Goal: Task Accomplishment & Management: Complete application form

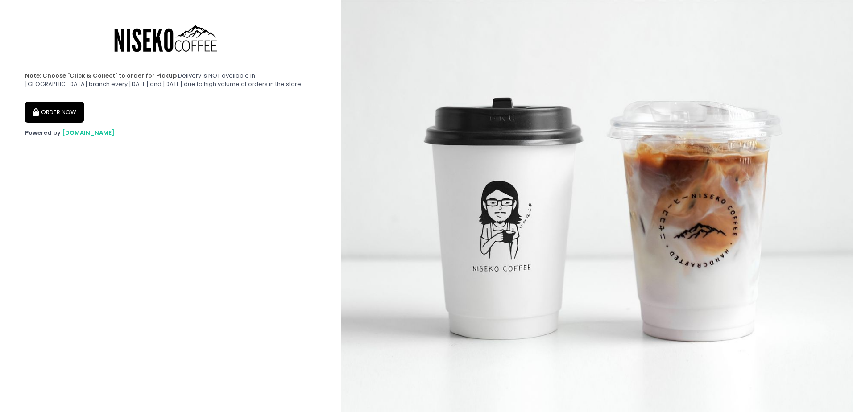
click at [70, 112] on button "ORDER NOW" at bounding box center [54, 112] width 59 height 21
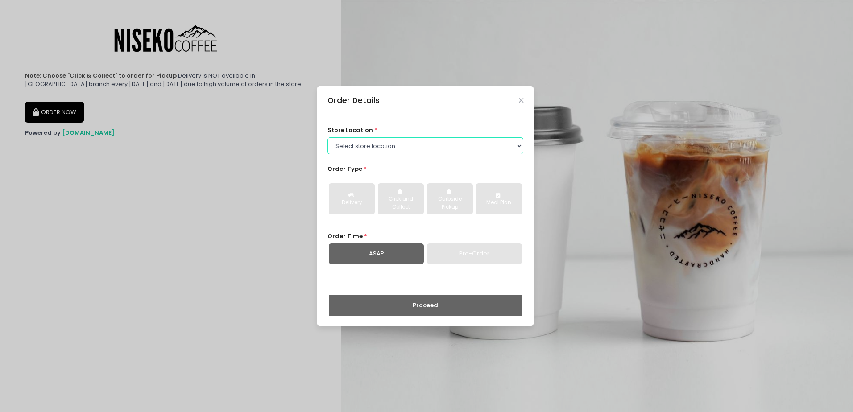
click at [426, 141] on select "Select store location Niseko Coffee Greenhills Niseko Coffee Alabang Town Center" at bounding box center [425, 145] width 196 height 17
select select "645a039fd957f8b56cab6e88"
click at [327, 137] on select "Select store location Niseko Coffee Greenhills Niseko Coffee Alabang Town Center" at bounding box center [425, 145] width 196 height 17
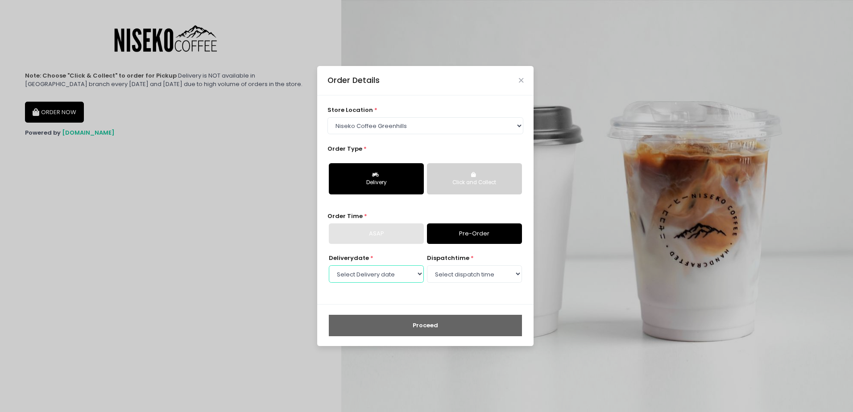
click at [402, 273] on select "Select Delivery date Tuesday, Sep 2nd Wednesday, Sep 3rd Thursday, Sep 4th Frid…" at bounding box center [376, 273] width 95 height 17
select select "2025-09-02"
click at [329, 265] on select "Select Delivery date Tuesday, Sep 2nd Wednesday, Sep 3rd Thursday, Sep 4th Frid…" at bounding box center [376, 273] width 95 height 17
click at [475, 278] on select "Select dispatch time 11:00 AM - 11:30 AM 11:30 AM - 12:00 PM 12:00 PM - 12:30 P…" at bounding box center [474, 273] width 95 height 17
select select "14:00"
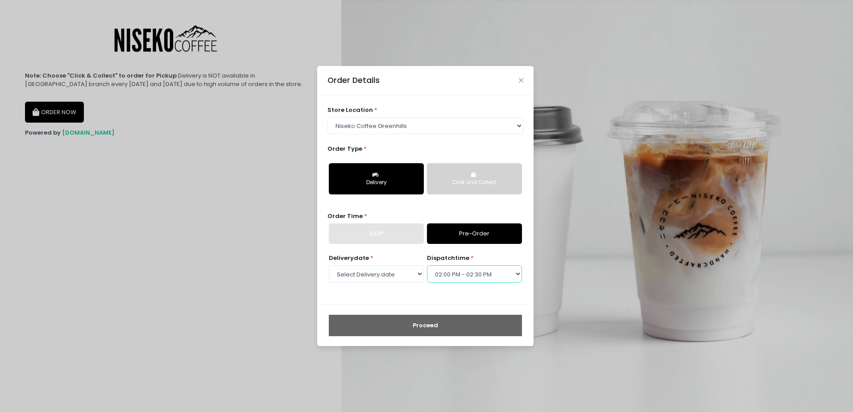
click at [427, 265] on select "Select dispatch time 11:00 AM - 11:30 AM 11:30 AM - 12:00 PM 12:00 PM - 12:30 P…" at bounding box center [474, 273] width 95 height 17
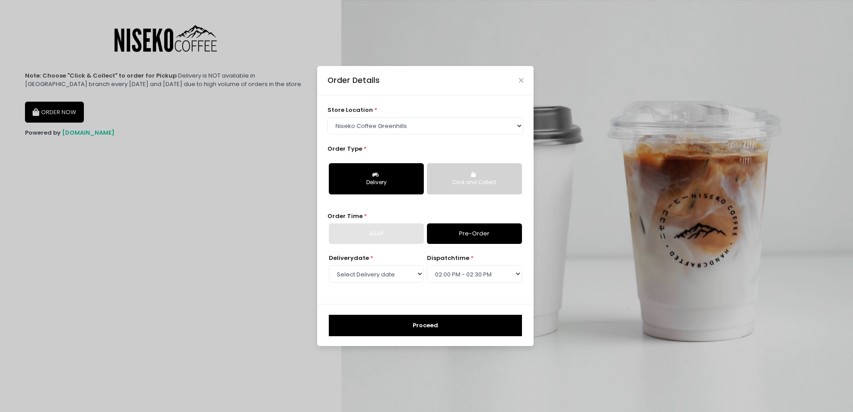
click at [441, 325] on button "Proceed" at bounding box center [425, 325] width 193 height 21
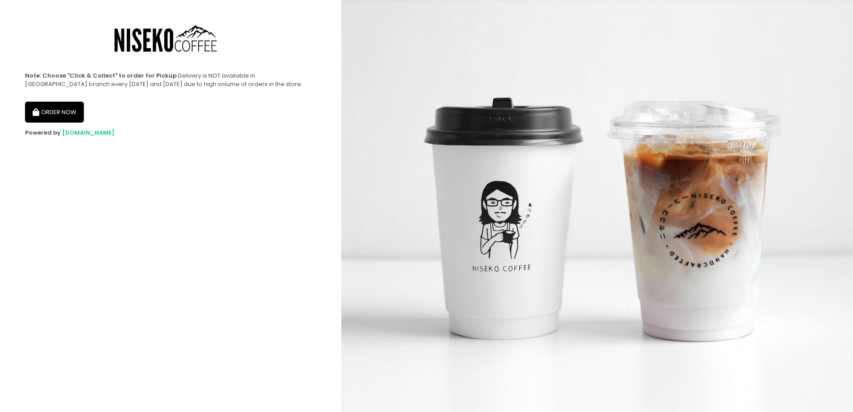
click at [34, 110] on icon "button" at bounding box center [37, 113] width 9 height 8
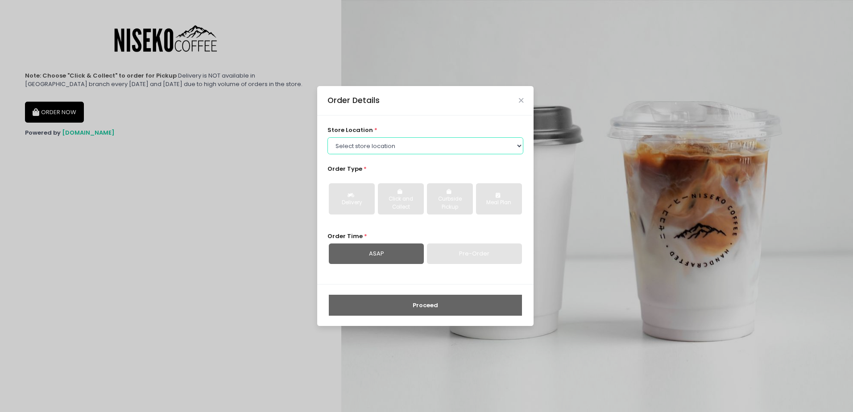
click at [378, 148] on select "Select store location Niseko Coffee Greenhills Niseko Coffee Alabang Town Center" at bounding box center [425, 145] width 196 height 17
select select "645a039fd957f8b56cab6e88"
click at [327, 137] on select "Select store location Niseko Coffee Greenhills Niseko Coffee Alabang Town Center" at bounding box center [425, 145] width 196 height 17
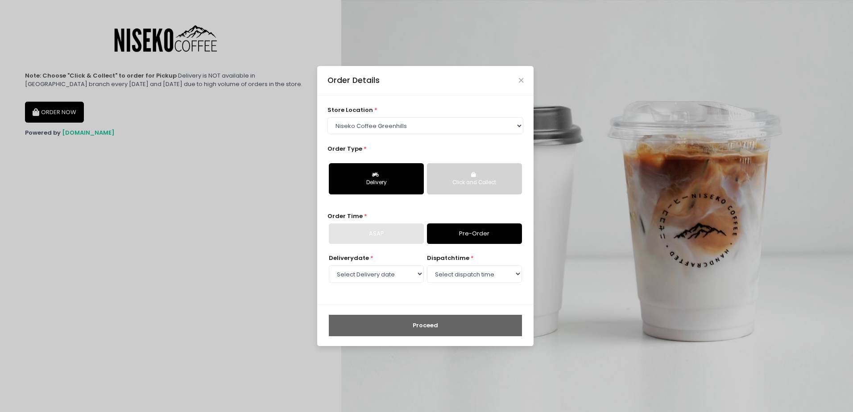
click at [505, 166] on button "Click and Collect" at bounding box center [474, 178] width 95 height 31
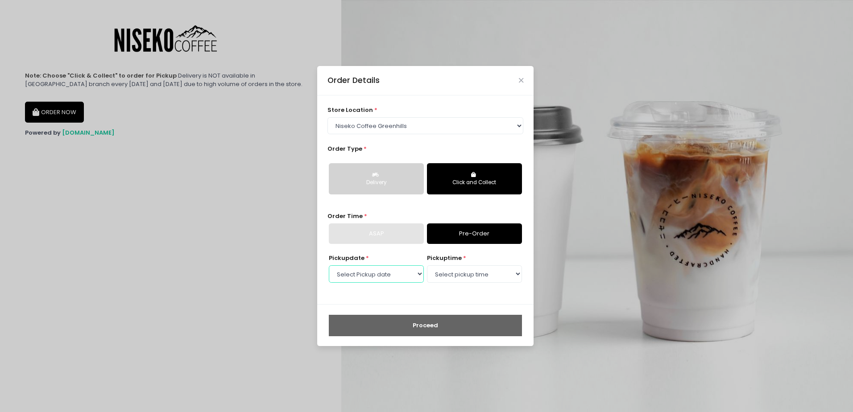
click at [356, 275] on select "Select Pickup date Tuesday, Sep 2nd Wednesday, Sep 3rd Thursday, Sep 4th Friday…" at bounding box center [376, 273] width 95 height 17
select select "2025-09-12"
click at [329, 265] on select "Select Pickup date Tuesday, Sep 2nd Wednesday, Sep 3rd Thursday, Sep 4th Friday…" at bounding box center [376, 273] width 95 height 17
click at [439, 275] on select "Select pickup time 11:00 AM - 11:30 AM 11:30 AM - 12:00 PM 12:00 PM - 12:30 PM …" at bounding box center [474, 273] width 95 height 17
select select "13:30"
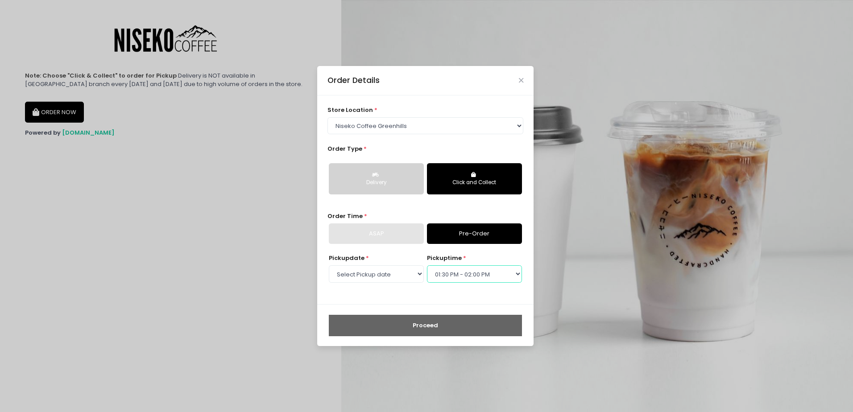
click at [427, 265] on select "Select pickup time 11:00 AM - 11:30 AM 11:30 AM - 12:00 PM 12:00 PM - 12:30 PM …" at bounding box center [474, 273] width 95 height 17
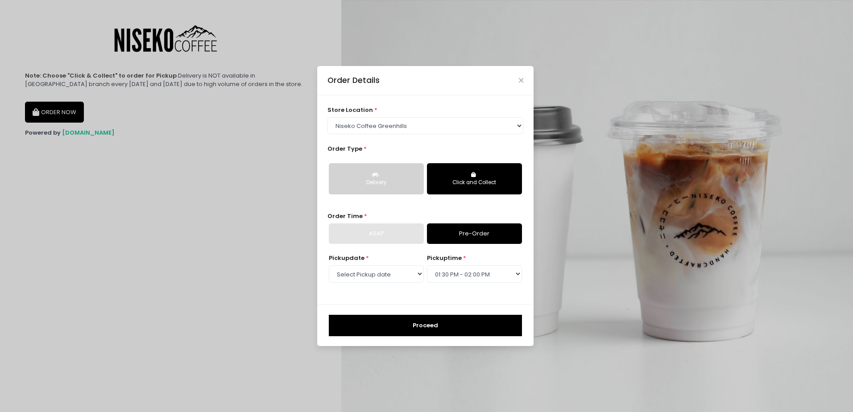
click at [410, 323] on button "Proceed" at bounding box center [425, 325] width 193 height 21
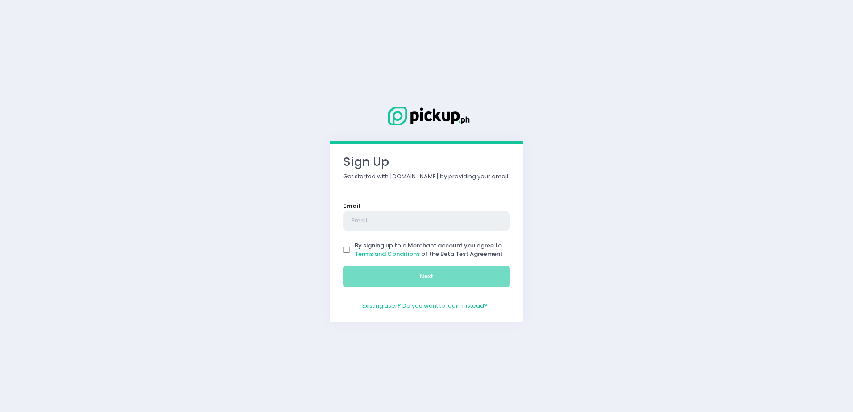
click at [358, 221] on input "text" at bounding box center [426, 221] width 167 height 21
type input "[DOMAIN_NAME][EMAIL_ADDRESS][DOMAIN_NAME]"
click at [349, 250] on input "By signing up to a Merchant account you agree to Terms and Conditions of the Be…" at bounding box center [346, 250] width 17 height 17
checkbox input "true"
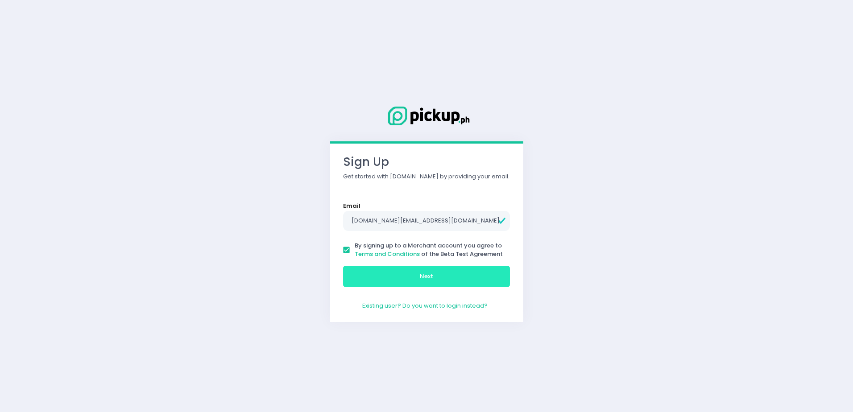
click at [374, 275] on button "Next" at bounding box center [426, 276] width 167 height 21
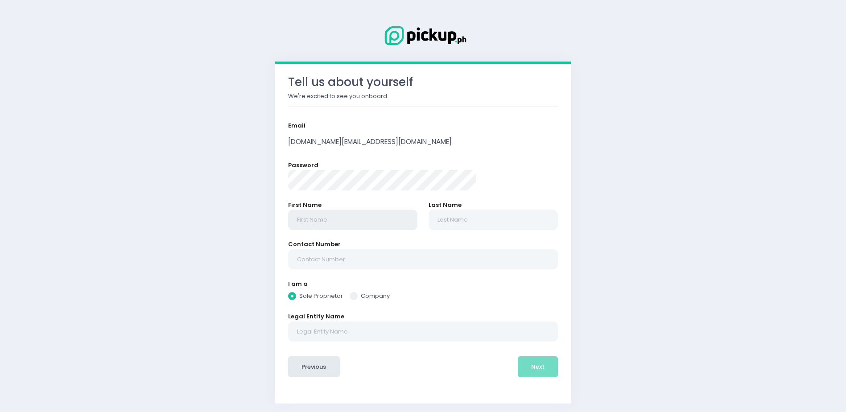
radio input "true"
click at [365, 220] on input "text" at bounding box center [352, 220] width 129 height 21
type input "G"
radio input "true"
type input "Ge"
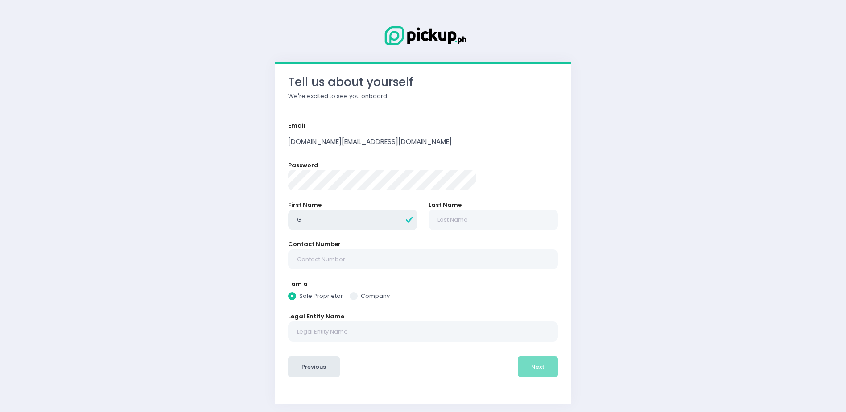
radio input "true"
type input "Gel"
radio input "true"
type input "Gell"
radio input "true"
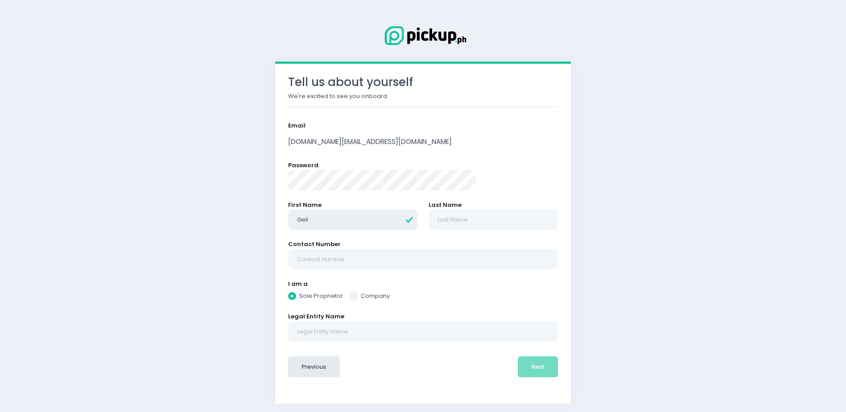
type input "Gelli"
radio input "true"
type input "Gellin"
radio input "true"
type input "Gelline"
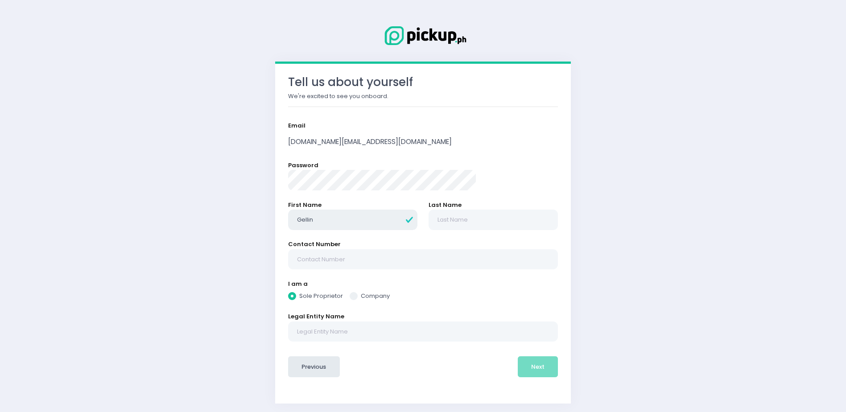
radio input "true"
type input "Gelline"
radio input "true"
click at [454, 219] on input "text" at bounding box center [493, 220] width 129 height 21
type input "S"
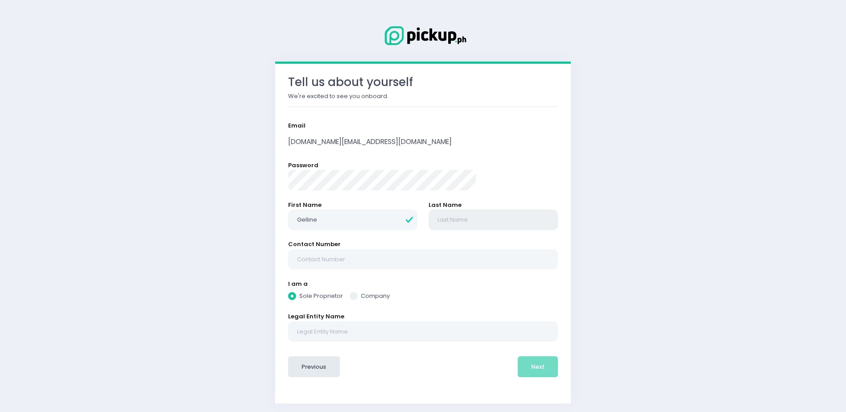
radio input "true"
type input "Si"
radio input "true"
type input "Sil"
radio input "true"
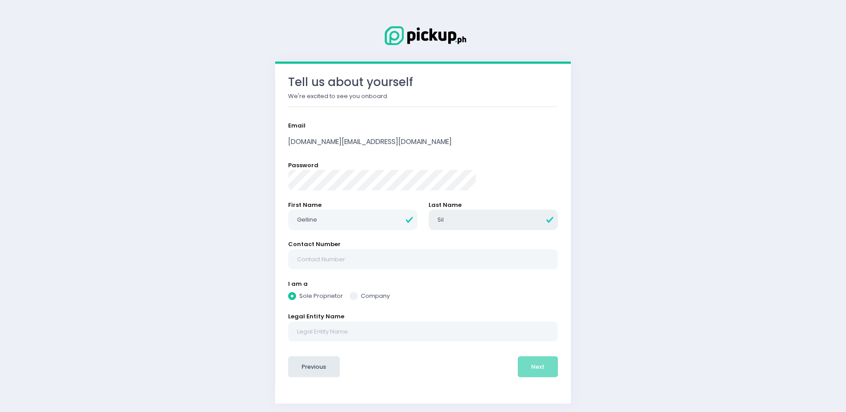
type input "[PERSON_NAME]"
radio input "true"
type input "Silan"
radio input "true"
type input "Silang"
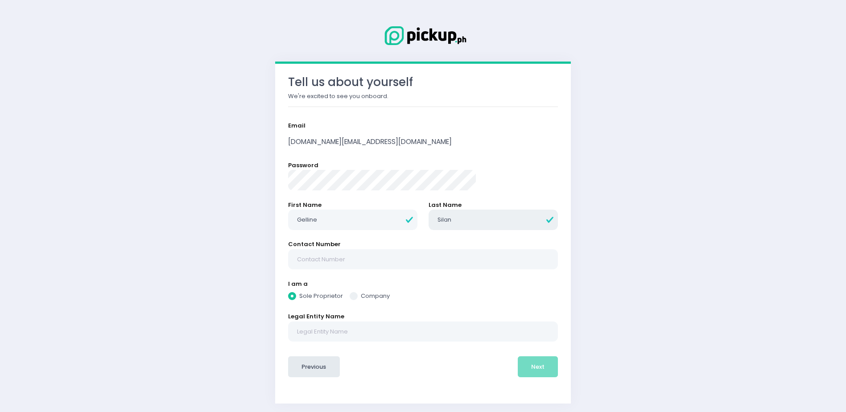
radio input "true"
click at [500, 213] on input "Silang" at bounding box center [493, 220] width 129 height 21
type input "Silang"
radio input "true"
click at [567, 194] on div "Tell us about yourself We're excited to see you onboard. Email [DOMAIN_NAME][EM…" at bounding box center [423, 207] width 846 height 414
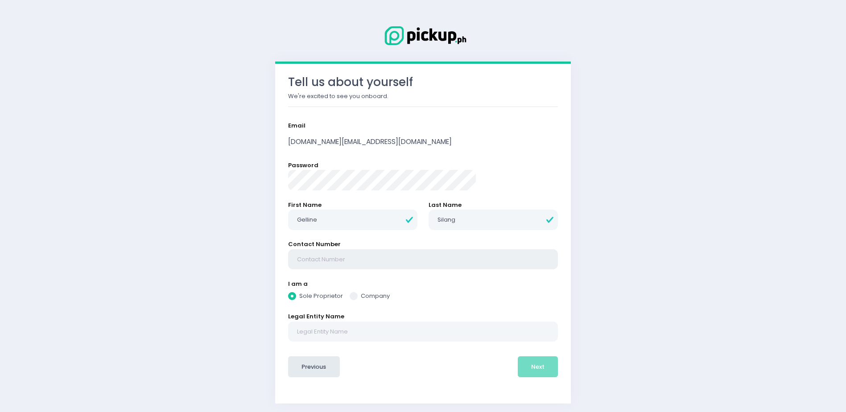
click at [407, 268] on input "text" at bounding box center [423, 259] width 270 height 21
type input "0"
radio input "true"
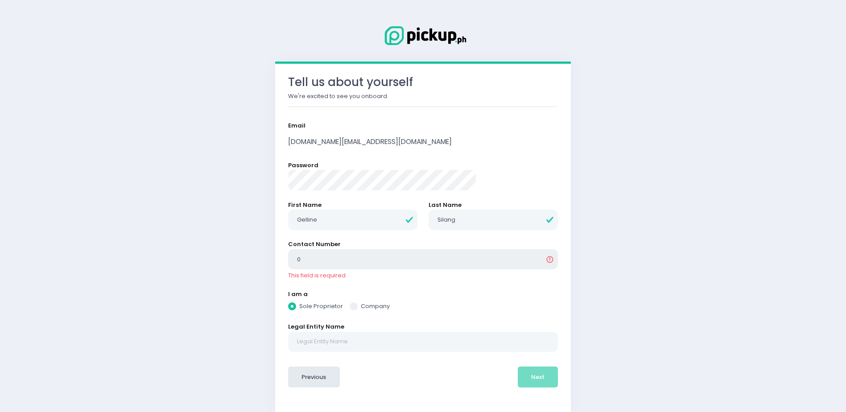
type input "09"
radio input "true"
type input "091"
radio input "true"
type input "0917"
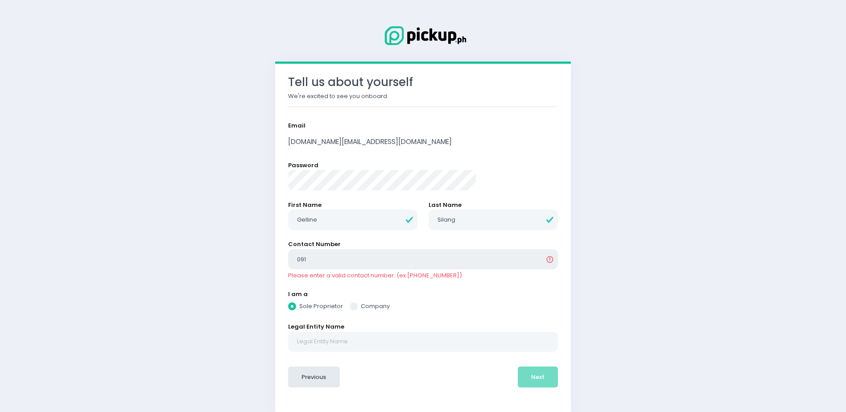
radio input "true"
type input "09178"
radio input "true"
type input "091786"
radio input "true"
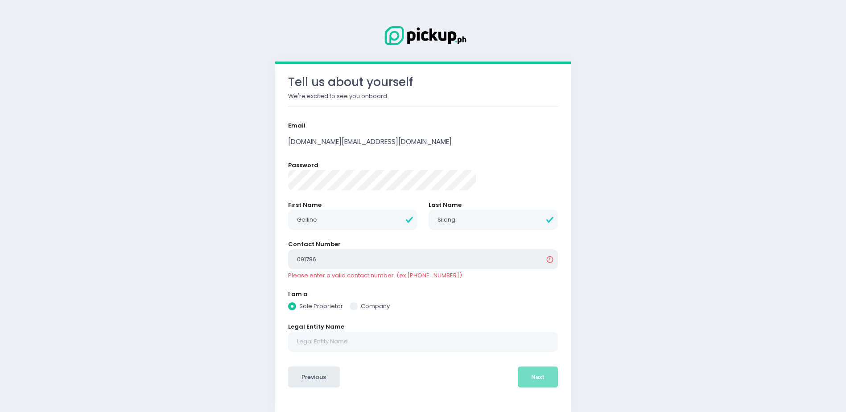
type input "0917866"
radio input "true"
type input "09178661"
radio input "true"
type input "091786611"
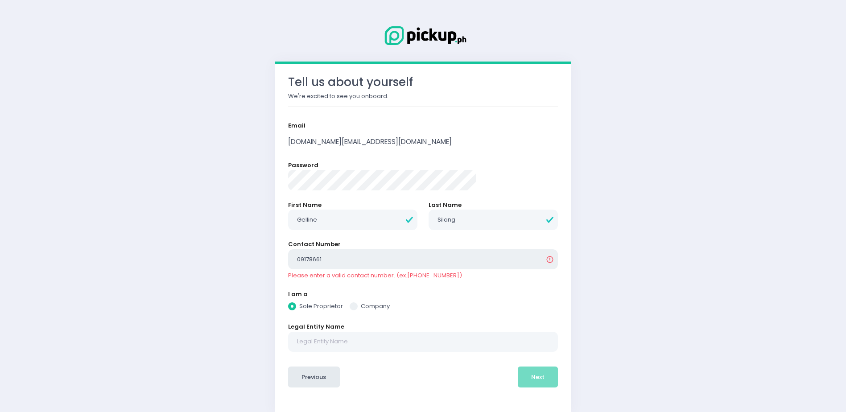
radio input "true"
type input "0917866119"
radio input "true"
type input "09178661191"
radio input "true"
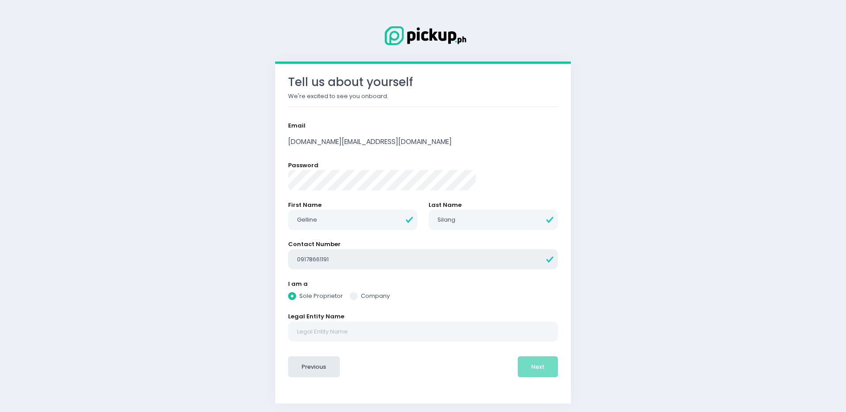
type input "09178661191"
radio input "true"
click at [615, 253] on div "Tell us about yourself We're excited to see you onboard. Email [DOMAIN_NAME][EM…" at bounding box center [423, 207] width 846 height 414
click at [358, 294] on span at bounding box center [354, 294] width 8 height 8
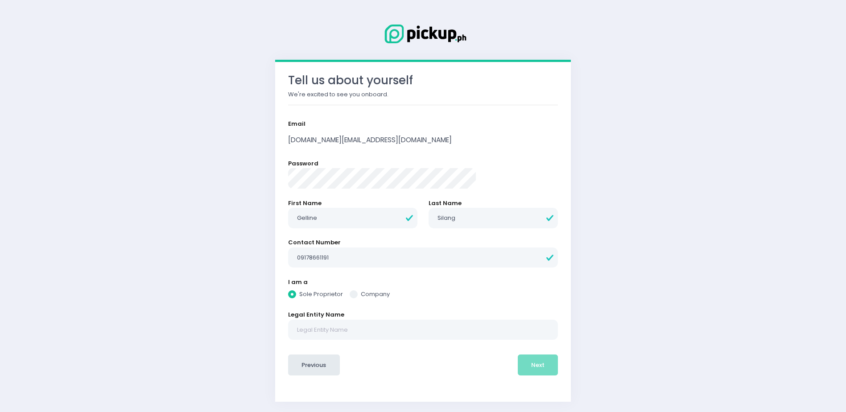
click at [367, 294] on input "Company" at bounding box center [364, 293] width 6 height 6
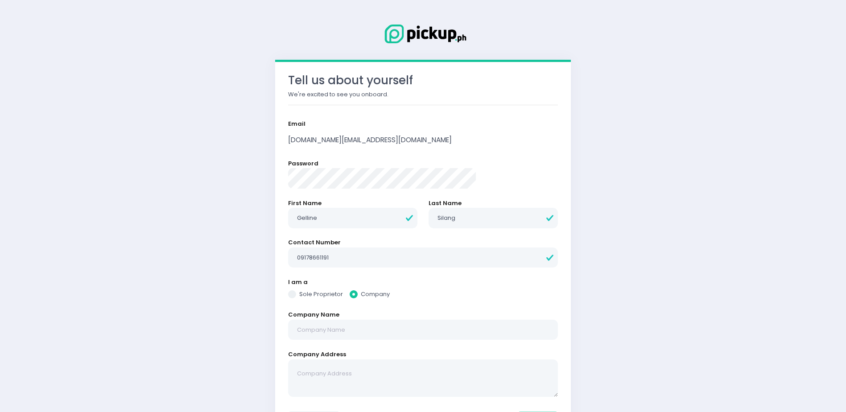
radio input "true"
click at [343, 293] on label "Sole Proprietor" at bounding box center [315, 294] width 55 height 9
click at [305, 293] on input "Sole Proprietor" at bounding box center [302, 293] width 6 height 6
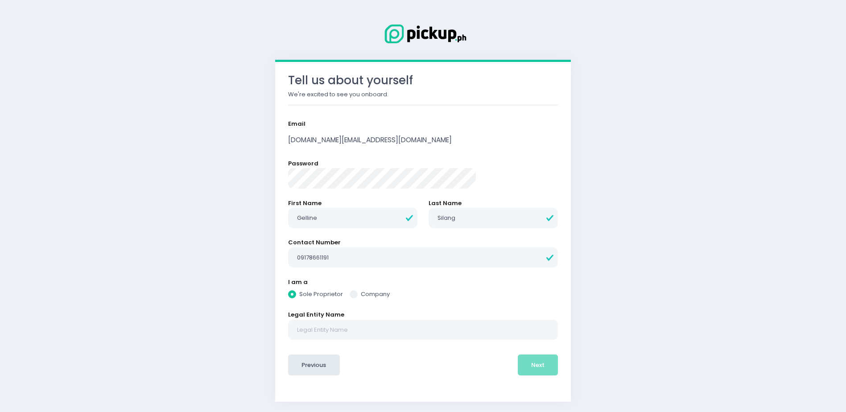
radio input "true"
click at [386, 294] on div "Sole Proprietor Company" at bounding box center [423, 295] width 270 height 11
click at [358, 293] on span at bounding box center [354, 294] width 8 height 8
click at [367, 293] on input "Company" at bounding box center [364, 293] width 6 height 6
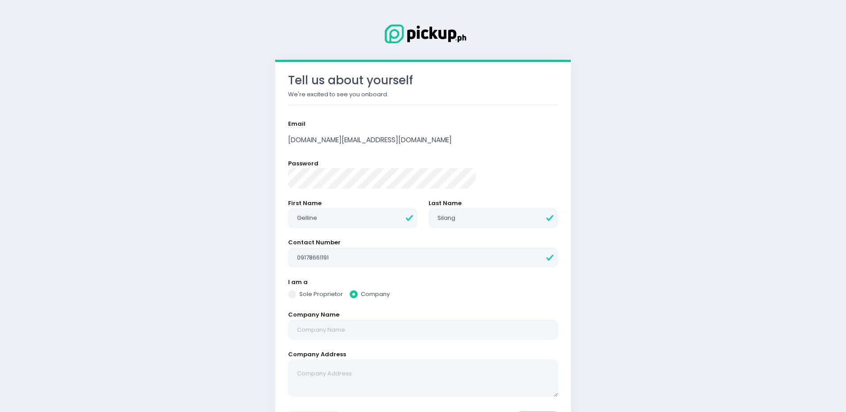
scroll to position [58, 0]
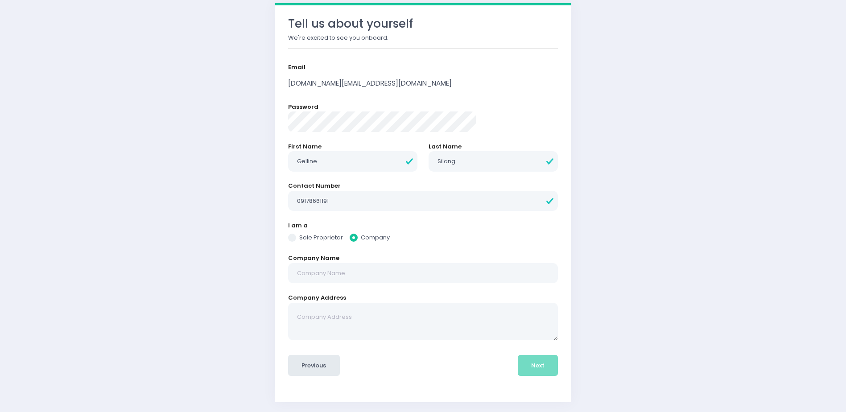
radio input "true"
click at [343, 238] on label "Sole Proprietor" at bounding box center [315, 237] width 55 height 9
click at [305, 238] on input "Sole Proprietor" at bounding box center [302, 236] width 6 height 6
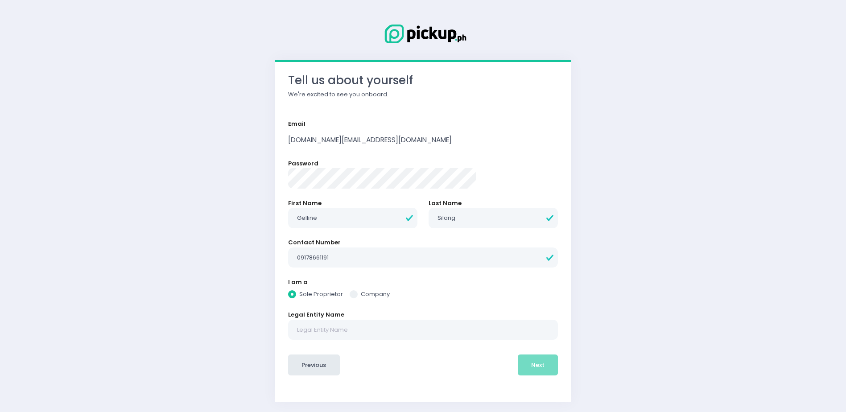
scroll to position [2, 0]
click at [467, 329] on input "text" at bounding box center [423, 330] width 270 height 21
radio input "true"
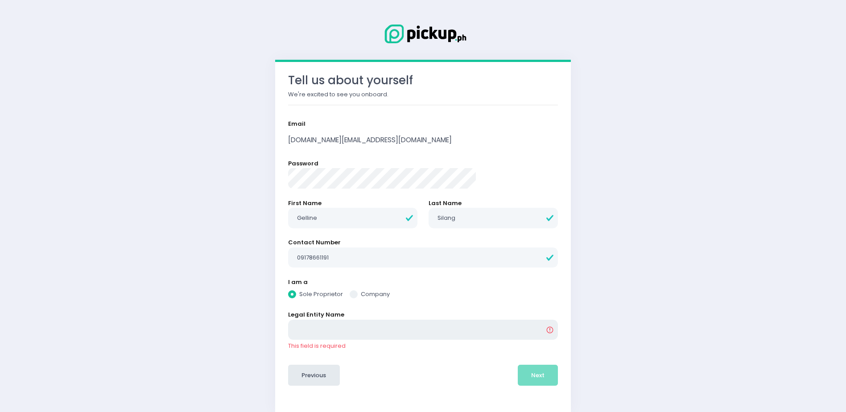
radio input "true"
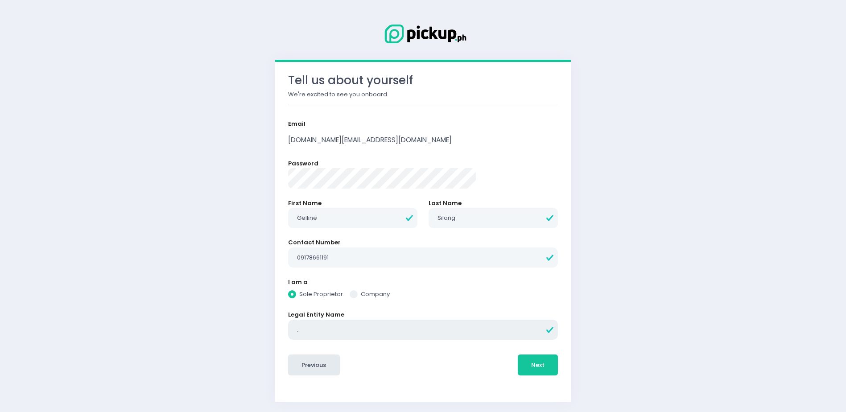
type input "."
radio input "true"
click at [584, 335] on div "Tell us about yourself We're excited to see you onboard. Email [DOMAIN_NAME][EM…" at bounding box center [423, 205] width 846 height 414
click at [358, 294] on span at bounding box center [354, 294] width 8 height 8
click at [367, 294] on input "Company" at bounding box center [364, 293] width 6 height 6
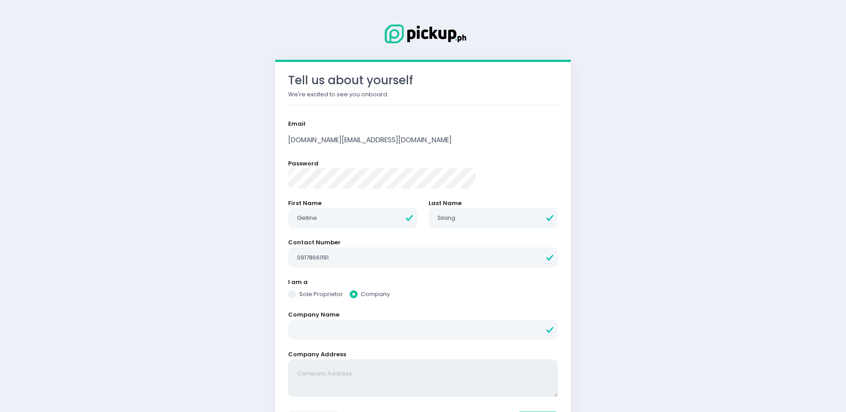
click at [434, 370] on textarea at bounding box center [423, 379] width 270 height 38
radio input "true"
type textarea "."
click at [700, 334] on div "Tell us about yourself We're excited to see you onboard. Email [DOMAIN_NAME][EM…" at bounding box center [423, 233] width 846 height 471
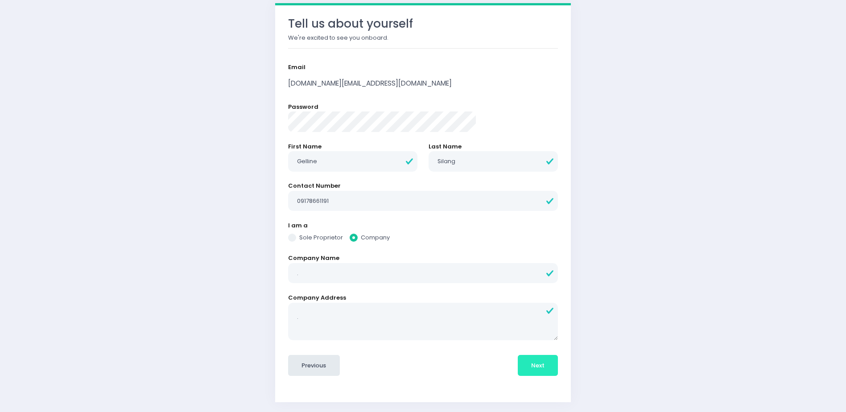
click at [518, 369] on button "Next" at bounding box center [538, 365] width 41 height 21
radio input "true"
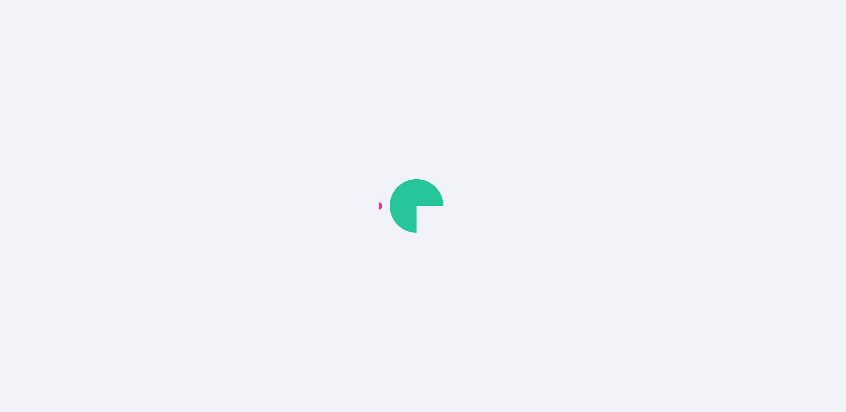
scroll to position [0, 0]
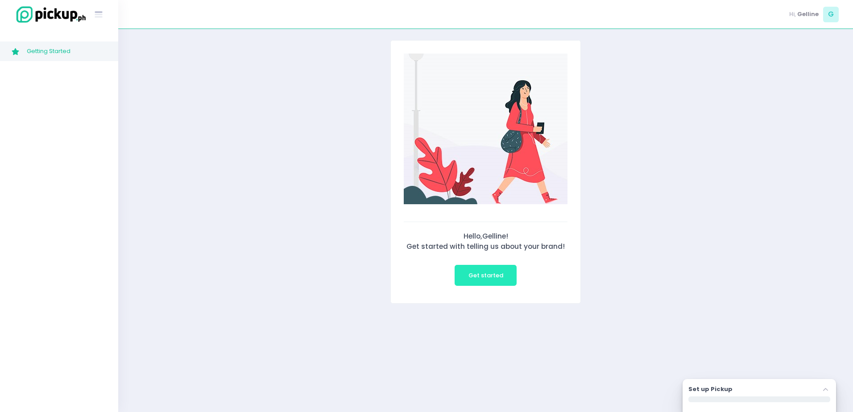
click at [485, 274] on span "Get started" at bounding box center [485, 275] width 35 height 8
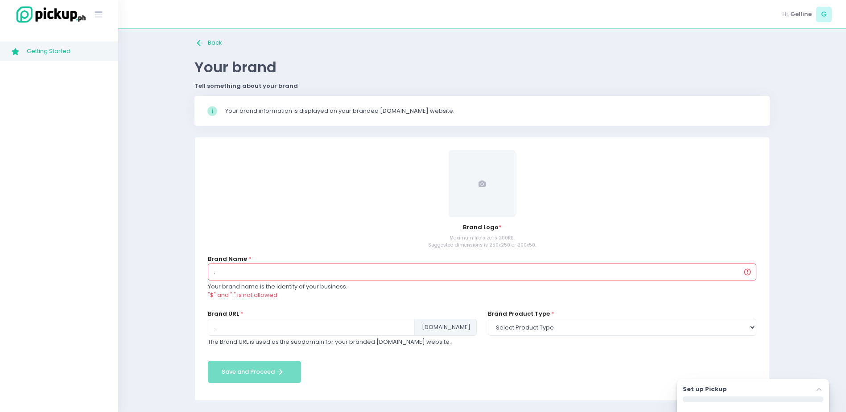
scroll to position [6, 0]
click at [256, 273] on input "." at bounding box center [482, 272] width 549 height 17
type input ".b"
type input "b"
type input "."
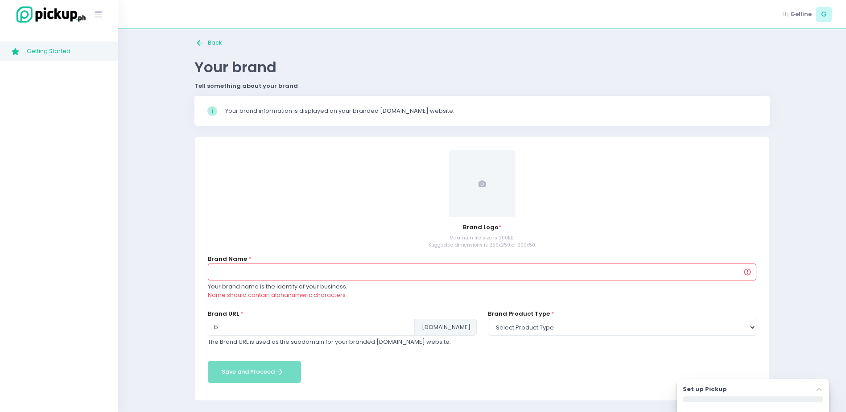
click at [257, 275] on input "text" at bounding box center [482, 272] width 549 height 17
click at [475, 186] on span at bounding box center [482, 183] width 67 height 67
click at [273, 272] on input "text" at bounding box center [482, 272] width 549 height 17
type input "N"
type input "n"
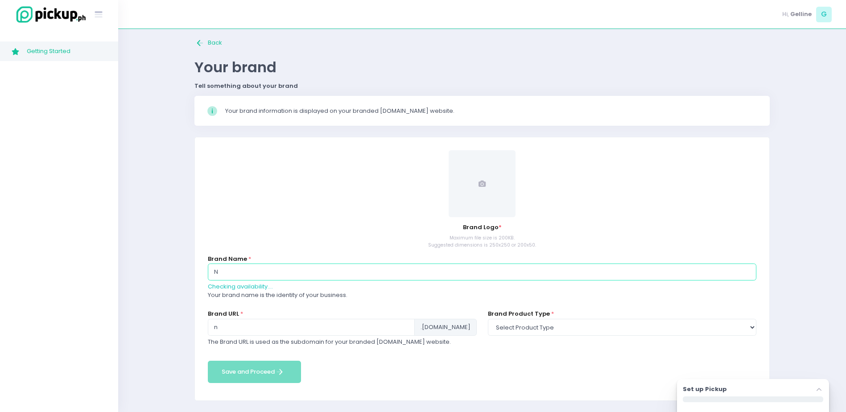
type input "Na"
type input "na"
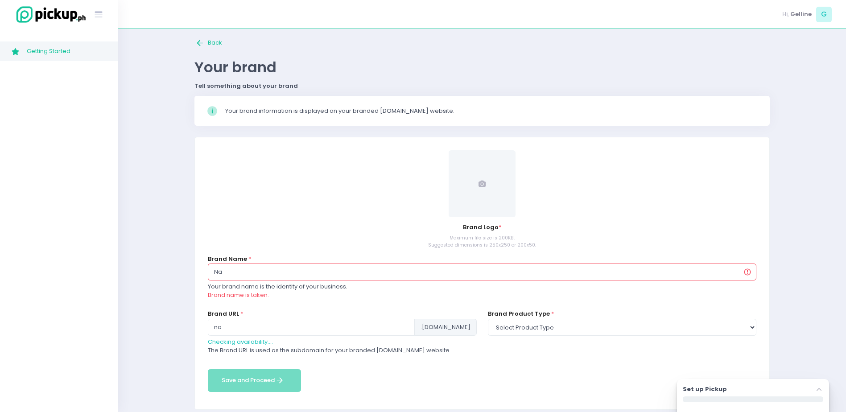
type input "Nar"
type input "nar"
type input "Naru"
type input "naru"
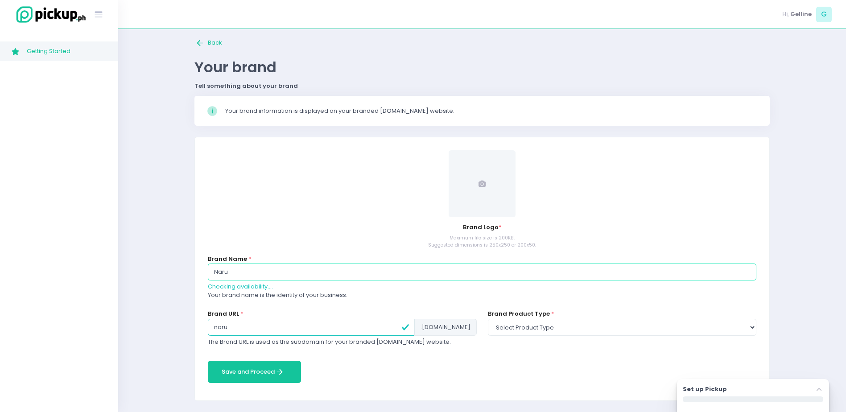
type input "Naru C"
type input "naruc"
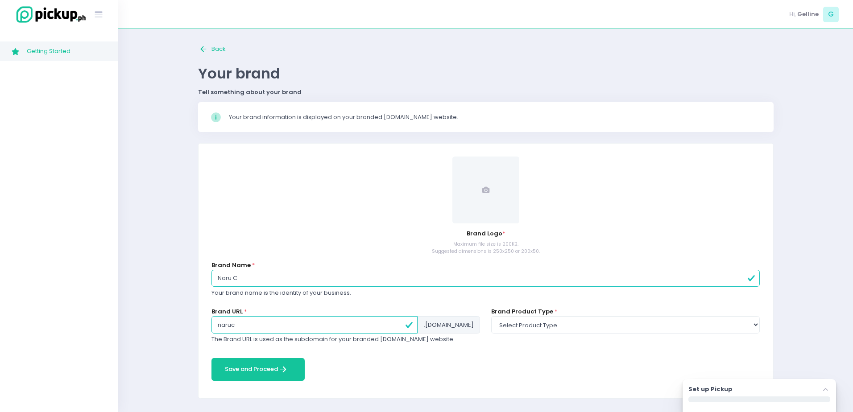
type input "Naru Ca"
type input "naruca"
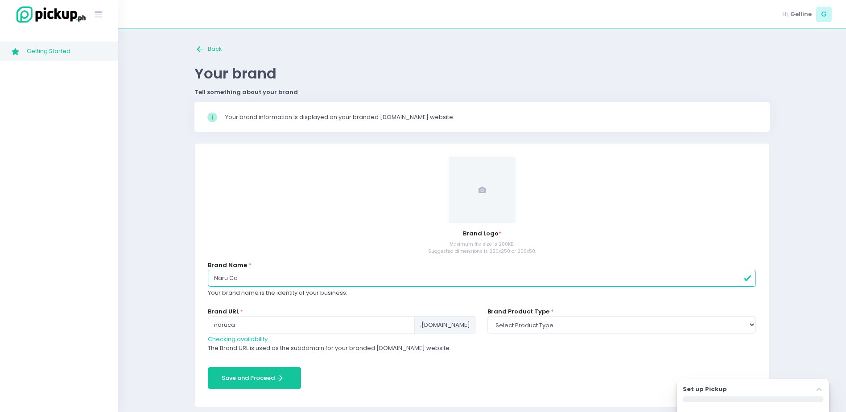
type input "Naru Caf"
type input "narucaf"
type input "Naru Cafe"
type input "narucafe"
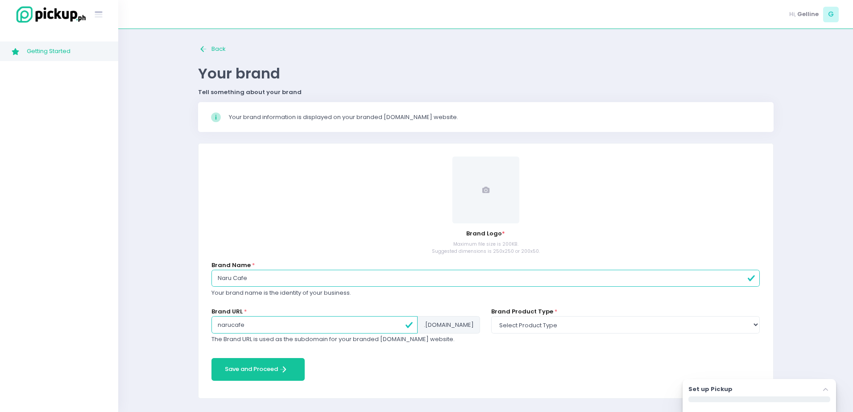
type input "Naru Cafe"
click at [401, 302] on div "Brand Name * Naru Cafe Your brand name is the identity of your business." at bounding box center [486, 284] width 560 height 46
click at [346, 331] on input "narucafe" at bounding box center [314, 324] width 206 height 17
click at [408, 358] on form "Brand Logo * Maximum file size is 200KB. Suggested dimensions is 250x250 or 200…" at bounding box center [485, 271] width 549 height 228
click at [538, 324] on select "Select product type food non-food" at bounding box center [625, 324] width 269 height 17
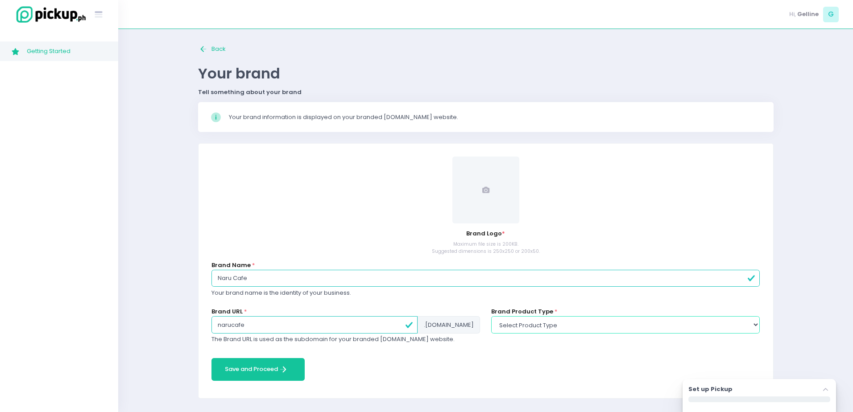
select select "food"
click at [491, 316] on select "Select product type food non-food" at bounding box center [625, 324] width 269 height 17
click at [489, 201] on span at bounding box center [485, 190] width 67 height 67
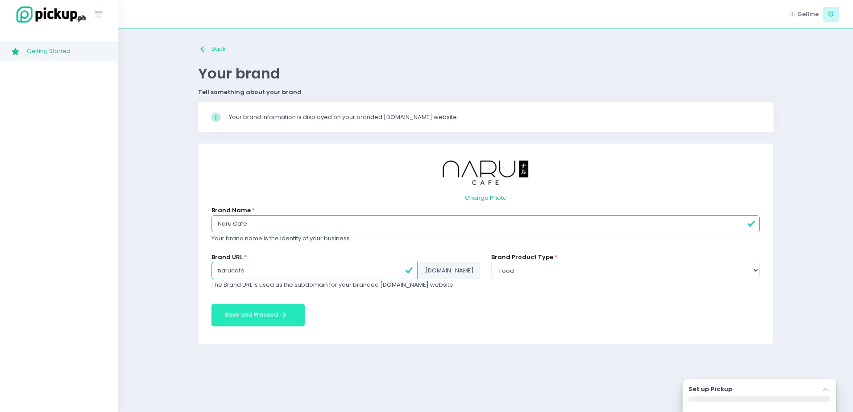
click at [266, 315] on button "Save and Proceed Save and Proceed Created with Sketch." at bounding box center [257, 315] width 93 height 23
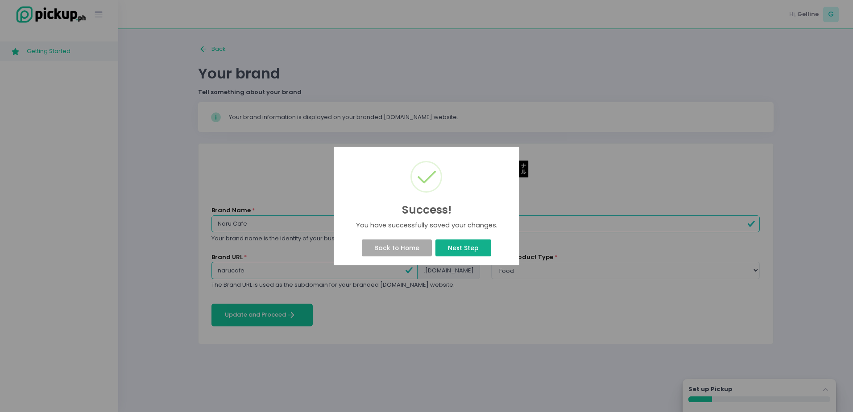
click at [481, 245] on button "Next Step" at bounding box center [462, 248] width 55 height 17
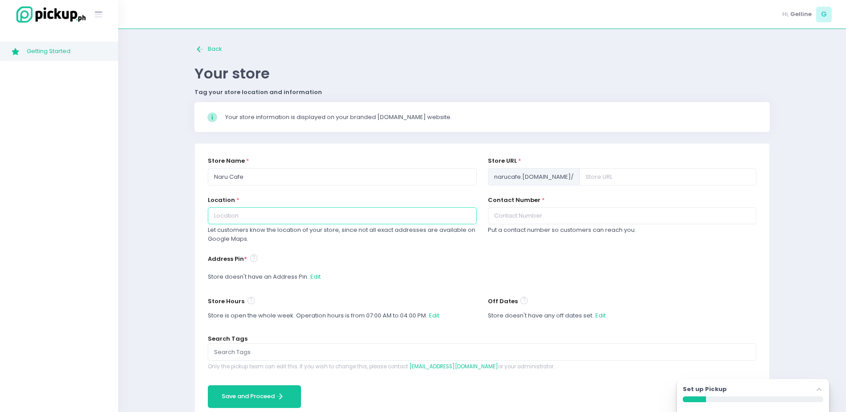
click at [347, 217] on input "text" at bounding box center [342, 215] width 269 height 17
type input "g"
type input "G/[GEOGRAPHIC_DATA], [STREET_ADDRESS][PERSON_NAME]"
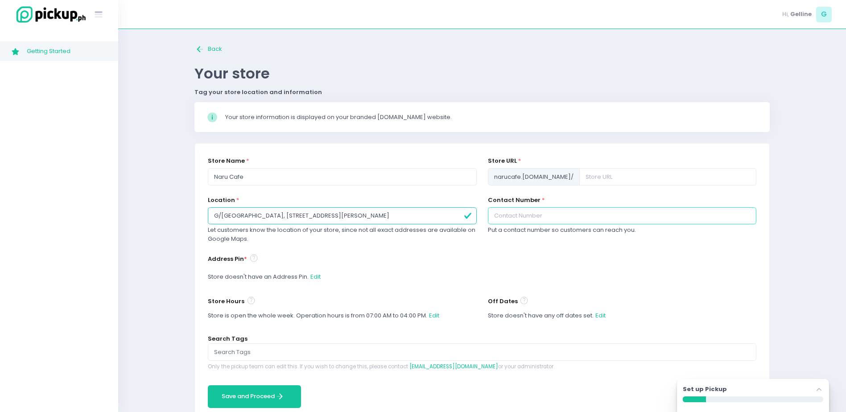
click at [529, 221] on input "text" at bounding box center [622, 215] width 269 height 17
type input "09178661191"
click at [478, 246] on div "Location * G/[GEOGRAPHIC_DATA], [STREET_ADDRESS][PERSON_NAME] Let customers kno…" at bounding box center [343, 225] width 280 height 58
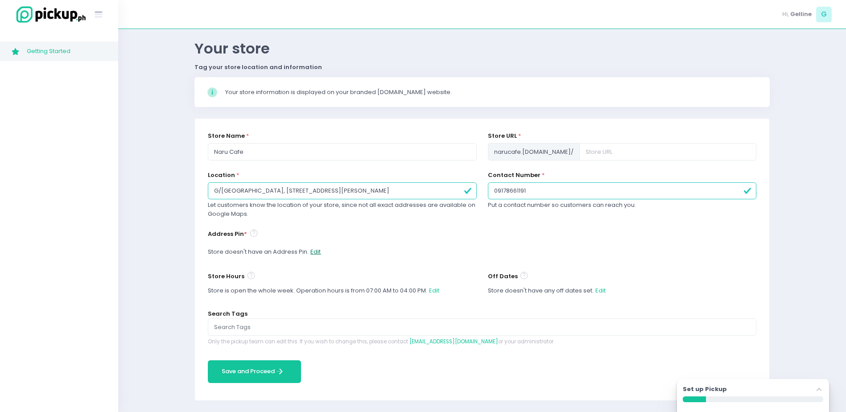
click at [316, 252] on button "Edit" at bounding box center [315, 252] width 11 height 17
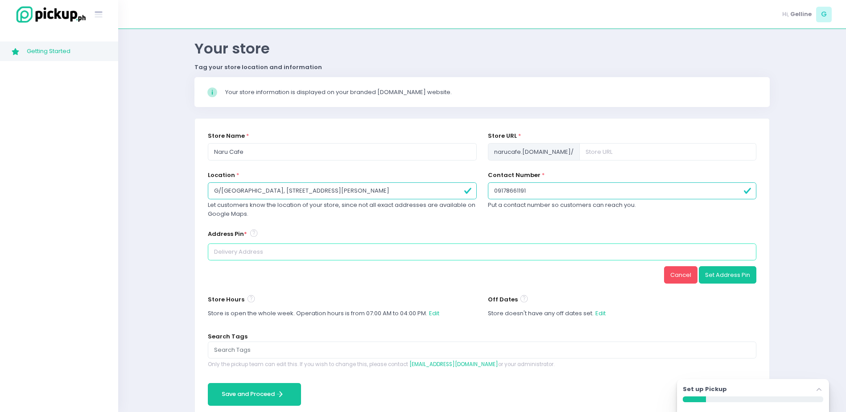
click at [315, 252] on input at bounding box center [482, 252] width 549 height 17
click at [385, 266] on div "Cancel Set Address Pin" at bounding box center [482, 274] width 549 height 17
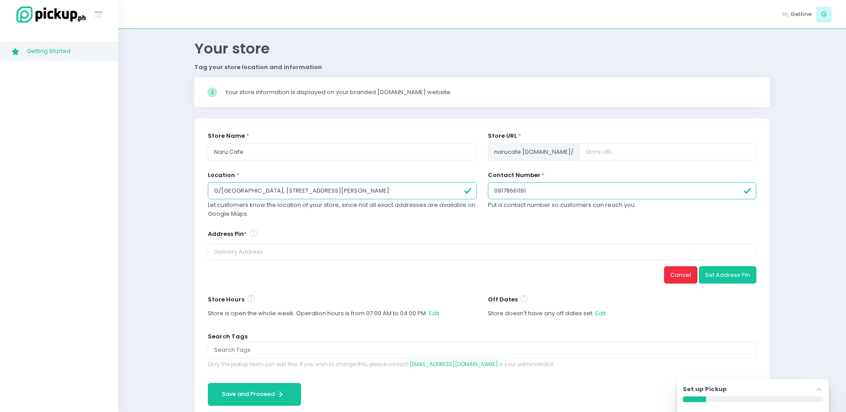
click at [684, 280] on button "Cancel" at bounding box center [680, 274] width 33 height 17
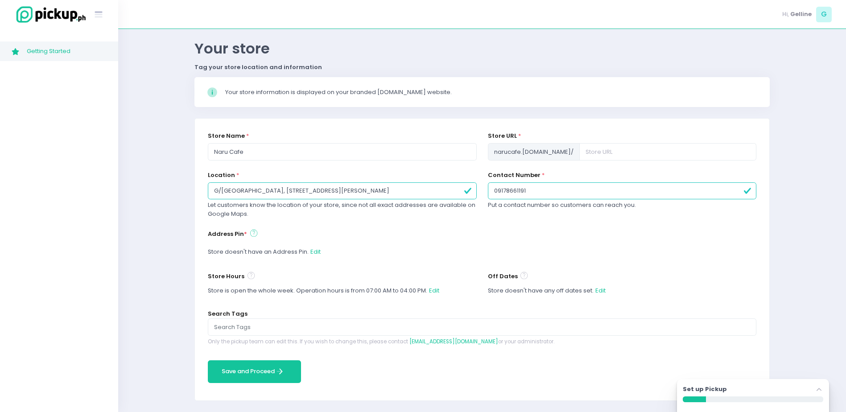
click at [254, 233] on icon at bounding box center [253, 233] width 7 height 10
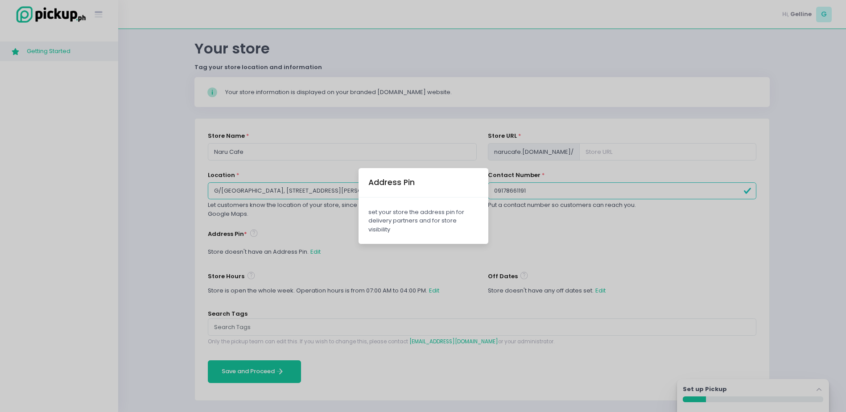
click at [287, 253] on div "Address Pin set your store the address pin for delivery partners and for store …" at bounding box center [423, 206] width 846 height 412
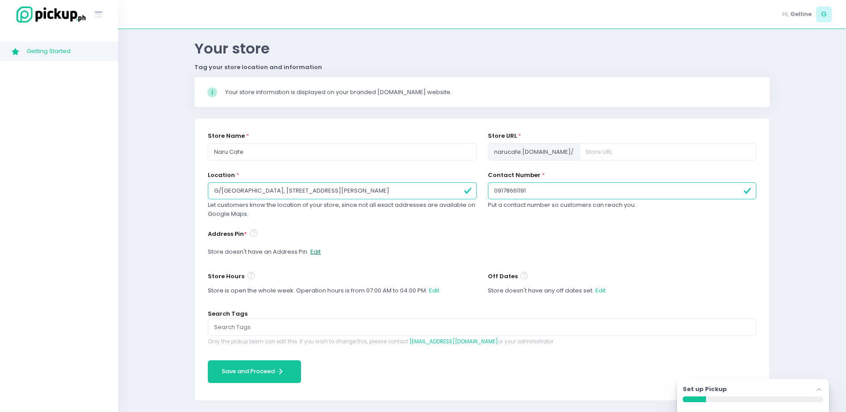
click at [315, 252] on button "Edit" at bounding box center [315, 252] width 11 height 17
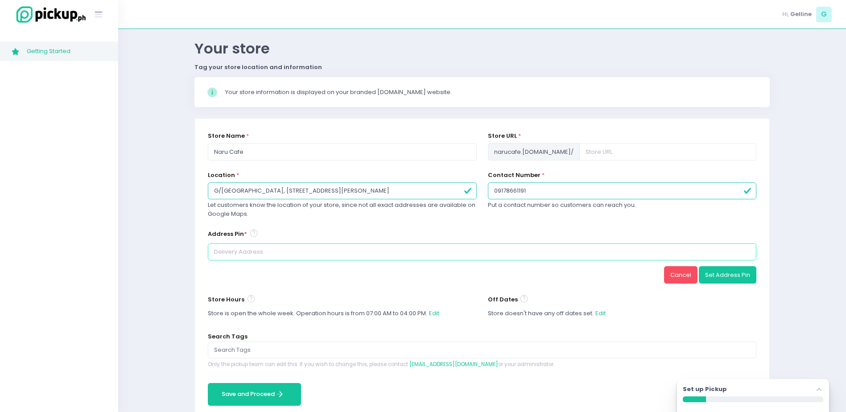
click at [338, 257] on input at bounding box center [482, 252] width 549 height 17
drag, startPoint x: 394, startPoint y: 185, endPoint x: 173, endPoint y: 183, distance: 221.7
click at [173, 183] on div "Back to home Created with Sketch. Back Your store Tag your store location and i…" at bounding box center [482, 219] width 728 height 409
click at [278, 262] on div "Address Pin * Cancel Set Address Pin" at bounding box center [482, 255] width 549 height 55
click at [272, 252] on input at bounding box center [482, 252] width 549 height 17
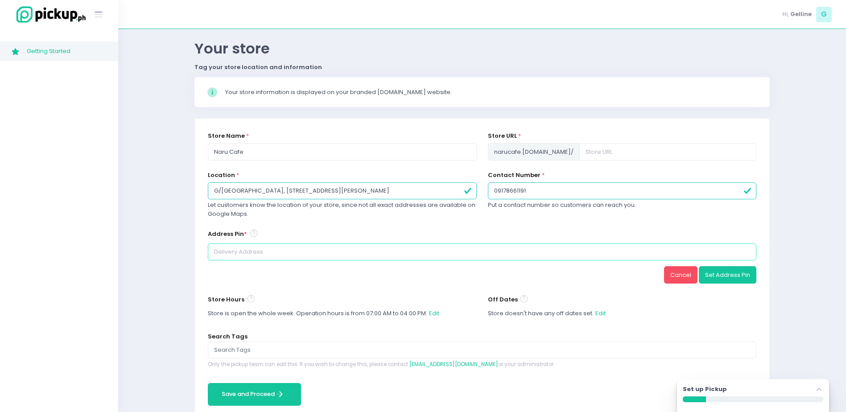
paste input "G/[GEOGRAPHIC_DATA], [STREET_ADDRESS][PERSON_NAME]"
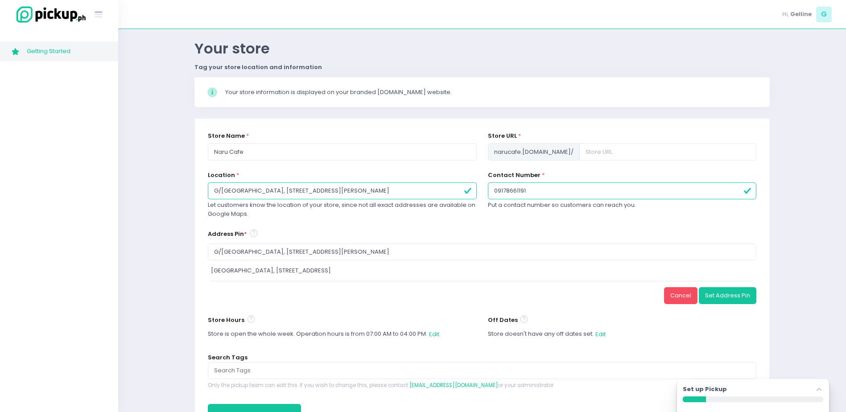
click at [394, 269] on div "[GEOGRAPHIC_DATA], [STREET_ADDRESS]" at bounding box center [482, 270] width 543 height 9
type input "[GEOGRAPHIC_DATA], [STREET_ADDRESS]"
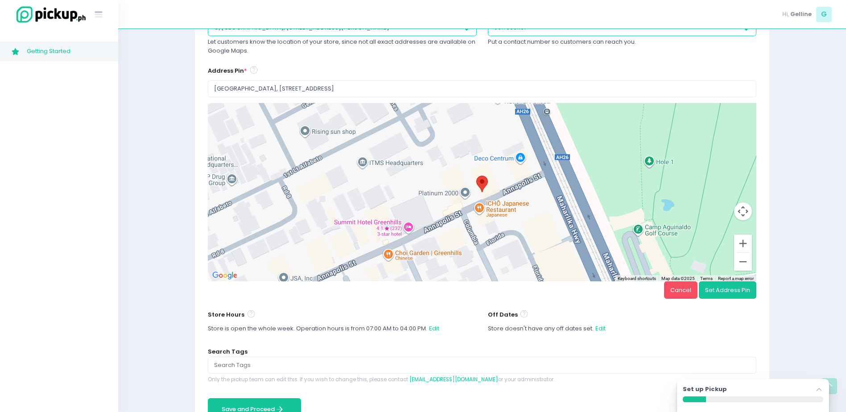
scroll to position [199, 0]
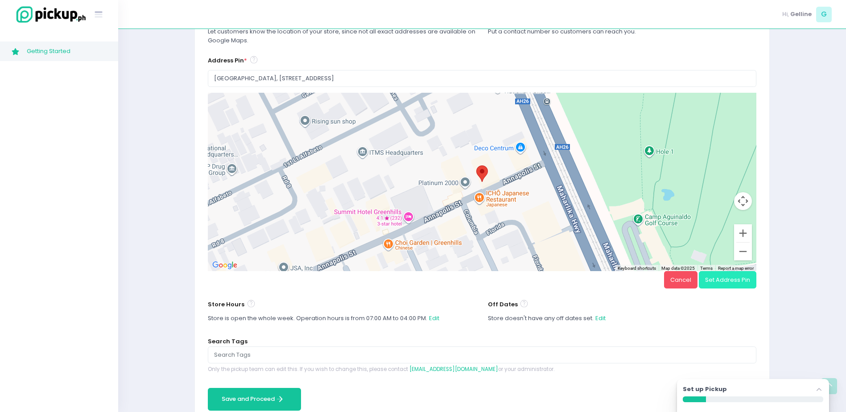
click at [741, 281] on button "Set Address Pin" at bounding box center [728, 279] width 58 height 17
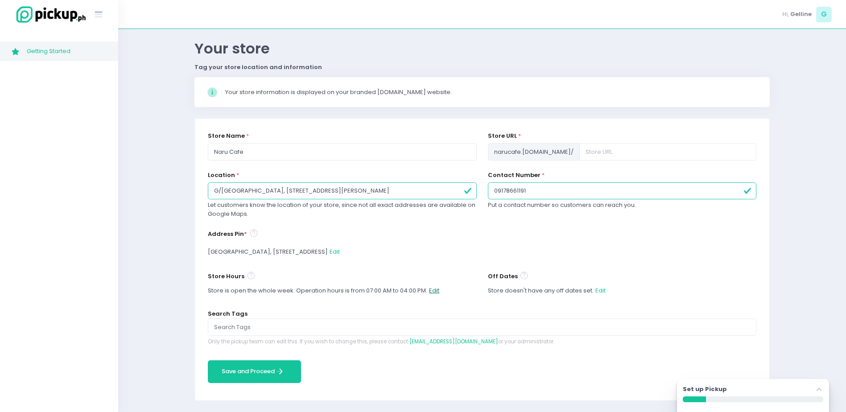
click at [433, 292] on button "Edit" at bounding box center [434, 290] width 11 height 17
select select "07:00"
select select "16:00"
select select "07:00"
select select "16:00"
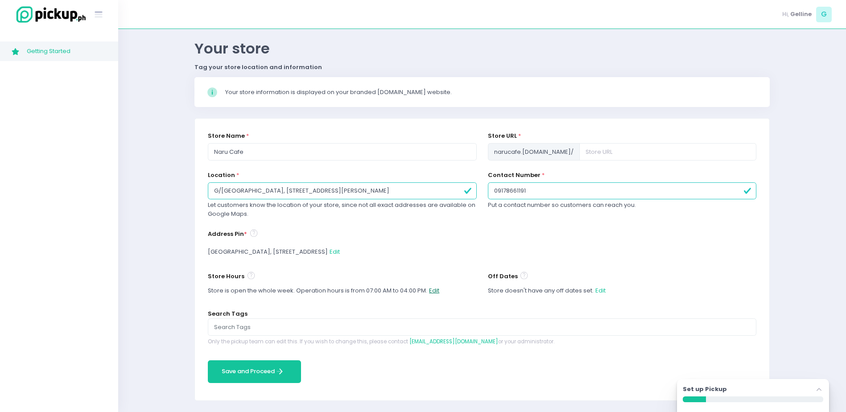
select select "07:00"
select select "16:00"
select select "07:00"
select select "16:00"
select select "07:00"
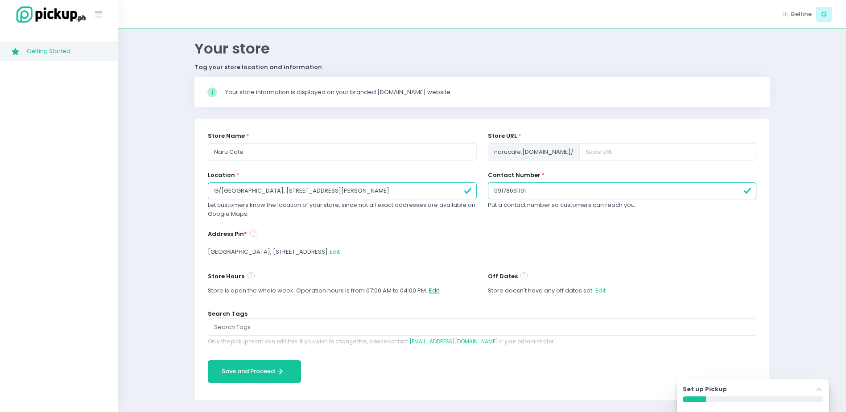
select select "16:00"
select select "07:00"
select select "16:00"
select select "07:00"
select select "16:00"
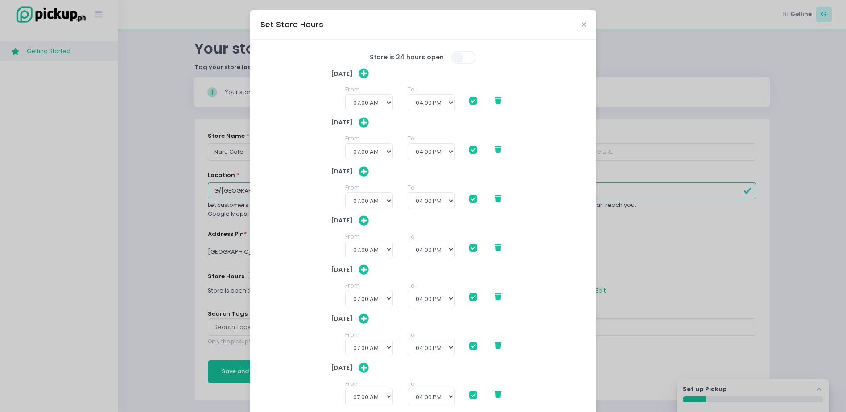
click at [470, 101] on span at bounding box center [473, 101] width 8 height 8
click at [480, 101] on input "checkbox" at bounding box center [483, 99] width 6 height 6
checkbox input "false"
checkbox input "true"
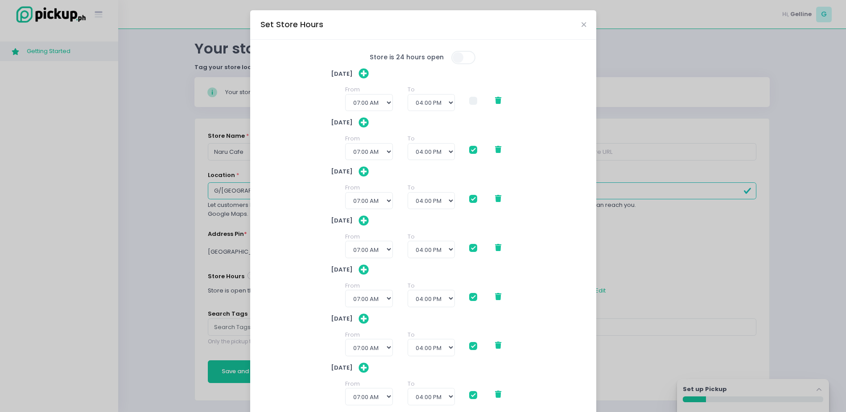
checkbox input "true"
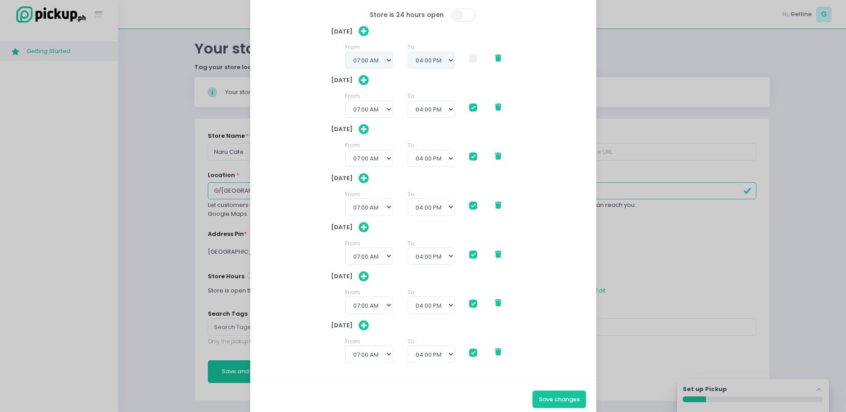
scroll to position [42, 0]
click at [388, 114] on select "12:00 AM 12:30 AM 01:00 AM 01:30 AM 02:00 AM 02:30 AM 03:00 AM 03:30 AM 04:00 A…" at bounding box center [369, 109] width 48 height 17
select select "08:00"
click at [345, 101] on select "12:00 AM 12:30 AM 01:00 AM 01:30 AM 02:00 AM 02:30 AM 03:00 AM 03:30 AM 04:00 A…" at bounding box center [369, 109] width 48 height 17
checkbox input "true"
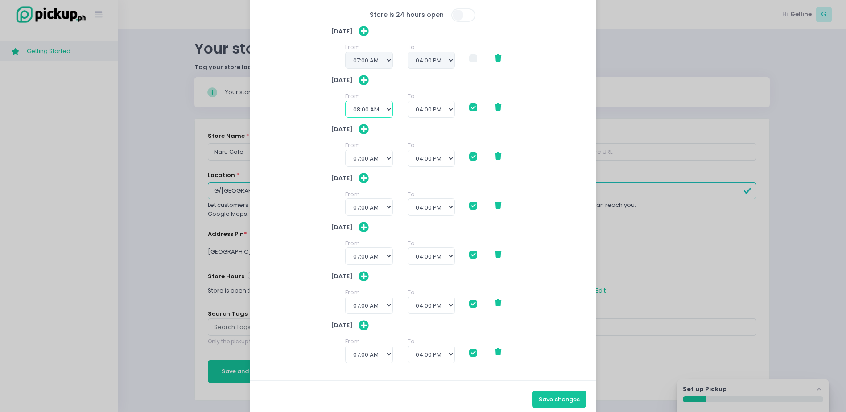
checkbox input "true"
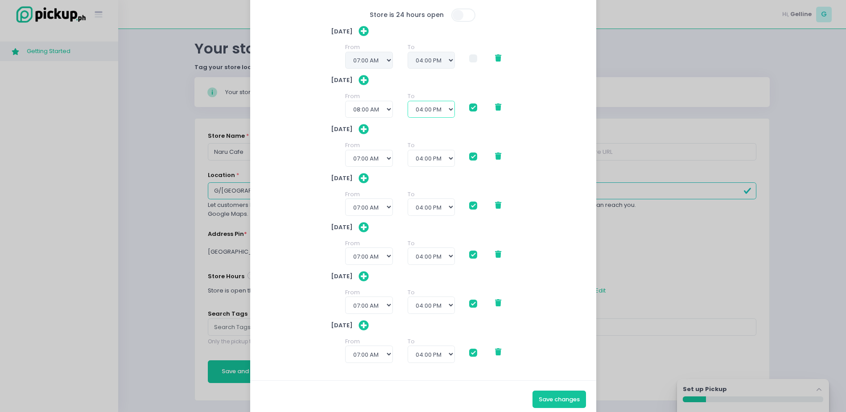
click at [446, 108] on select "09:00 AM 09:30 AM 10:00 AM 10:30 AM 11:00 AM 11:30 AM 12:00 PM 12:30 PM 01:00 P…" at bounding box center [431, 109] width 47 height 17
select select "19:00"
click at [408, 101] on select "09:00 AM 09:30 AM 10:00 AM 10:30 AM 11:00 AM 11:30 AM 12:00 PM 12:30 PM 01:00 P…" at bounding box center [431, 109] width 47 height 17
checkbox input "true"
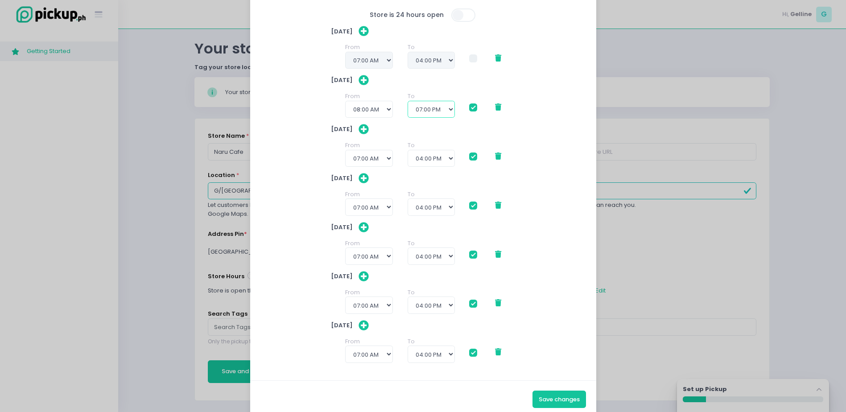
checkbox input "true"
click at [378, 160] on select "12:00 AM 12:30 AM 01:00 AM 01:30 AM 02:00 AM 02:30 AM 03:00 AM 03:30 AM 04:00 A…" at bounding box center [369, 158] width 48 height 17
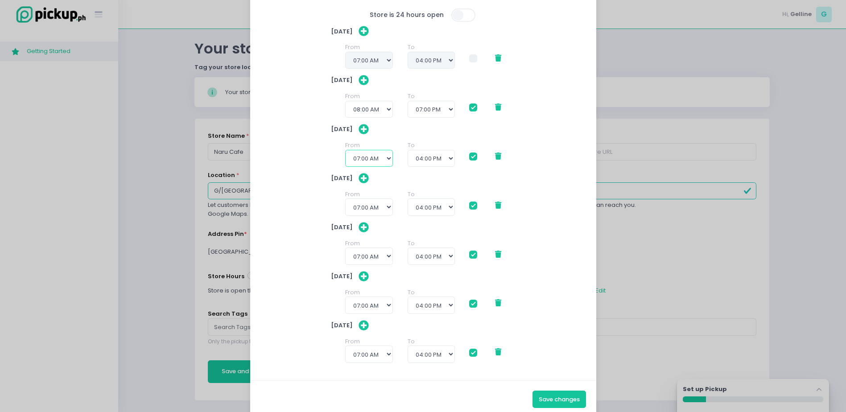
select select "08:00"
click at [345, 150] on select "12:00 AM 12:30 AM 01:00 AM 01:30 AM 02:00 AM 02:30 AM 03:00 AM 03:30 AM 04:00 A…" at bounding box center [369, 158] width 48 height 17
checkbox input "true"
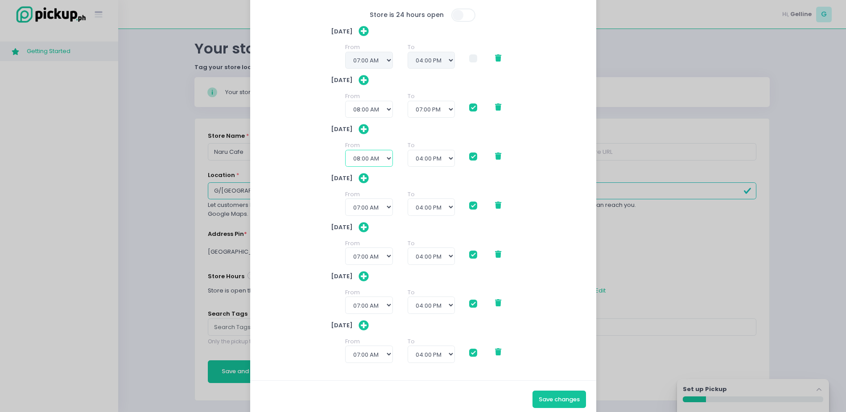
checkbox input "true"
click at [443, 156] on select "09:00 AM 09:30 AM 10:00 AM 10:30 AM 11:00 AM 11:30 AM 12:00 PM 12:30 PM 01:00 P…" at bounding box center [431, 158] width 47 height 17
select select "19:00"
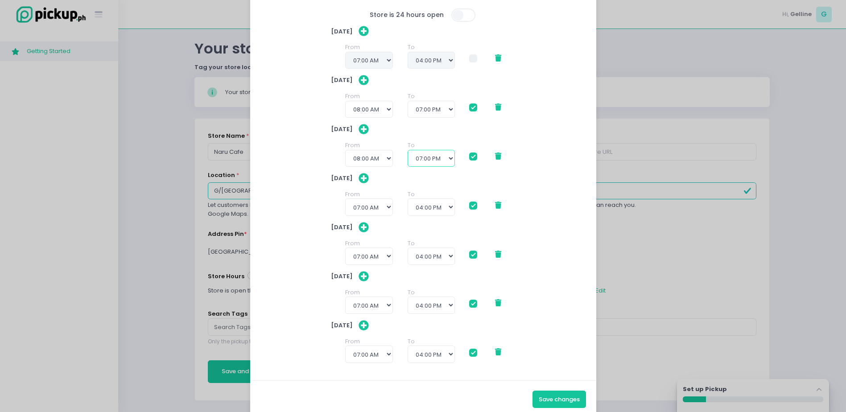
click at [408, 150] on select "09:00 AM 09:30 AM 10:00 AM 10:30 AM 11:00 AM 11:30 AM 12:00 PM 12:30 PM 01:00 P…" at bounding box center [431, 158] width 47 height 17
checkbox input "true"
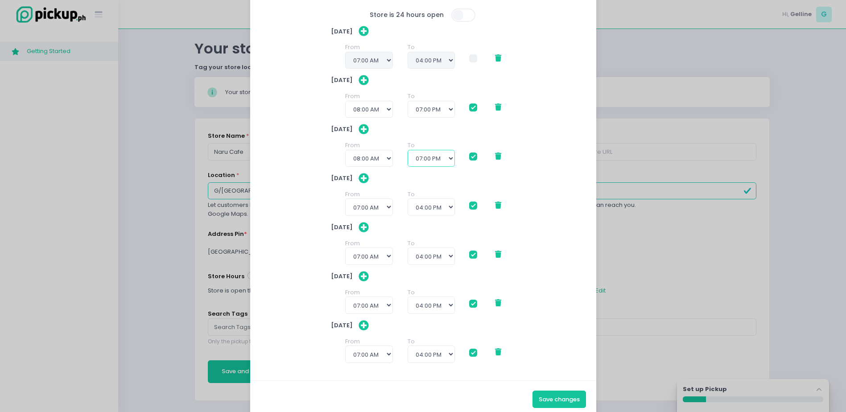
checkbox input "true"
click at [369, 203] on select "12:00 AM 12:30 AM 01:00 AM 01:30 AM 02:00 AM 02:30 AM 03:00 AM 03:30 AM 04:00 A…" at bounding box center [369, 207] width 48 height 17
select select "08:00"
click at [345, 199] on select "12:00 AM 12:30 AM 01:00 AM 01:30 AM 02:00 AM 02:30 AM 03:00 AM 03:30 AM 04:00 A…" at bounding box center [369, 207] width 48 height 17
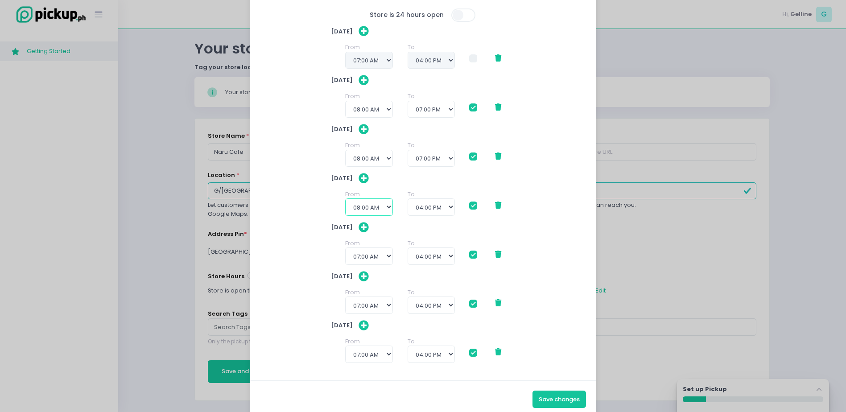
checkbox input "true"
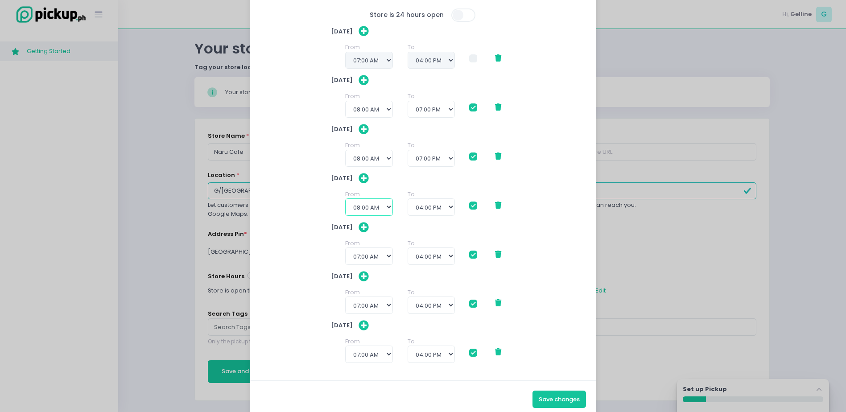
checkbox input "true"
click at [447, 211] on select "09:00 AM 09:30 AM 10:00 AM 10:30 AM 11:00 AM 11:30 AM 12:00 PM 12:30 PM 01:00 P…" at bounding box center [431, 207] width 47 height 17
select select "19:00"
click at [408, 199] on select "09:00 AM 09:30 AM 10:00 AM 10:30 AM 11:00 AM 11:30 AM 12:00 PM 12:30 PM 01:00 P…" at bounding box center [431, 207] width 47 height 17
checkbox input "true"
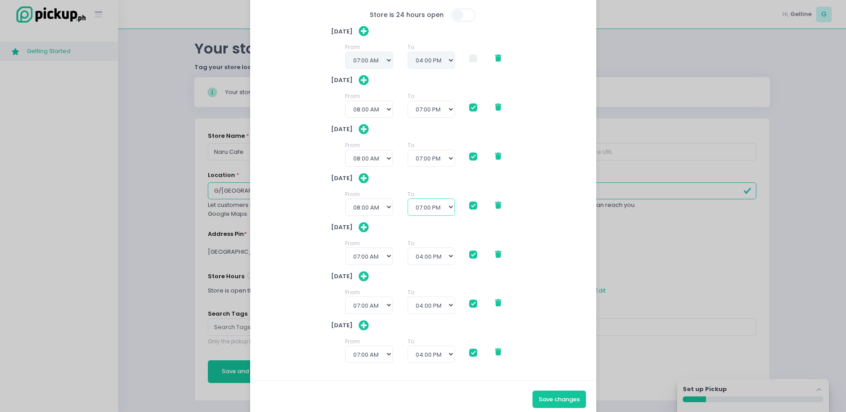
checkbox input "true"
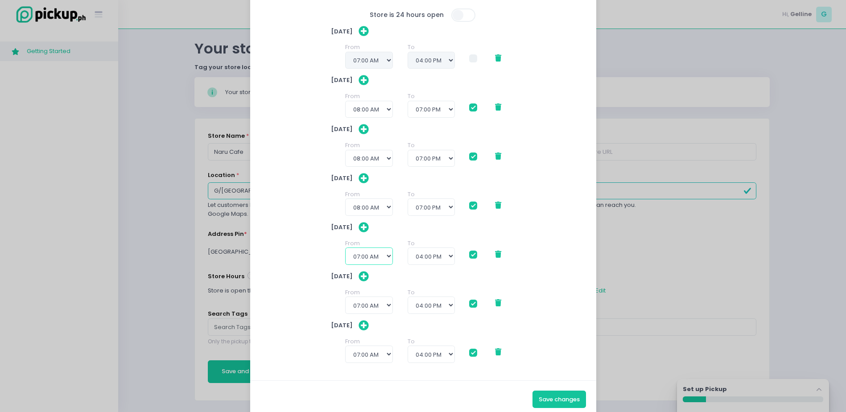
click at [364, 253] on select "12:00 AM 12:30 AM 01:00 AM 01:30 AM 02:00 AM 02:30 AM 03:00 AM 03:30 AM 04:00 A…" at bounding box center [369, 256] width 48 height 17
select select "08:00"
click at [345, 248] on select "12:00 AM 12:30 AM 01:00 AM 01:30 AM 02:00 AM 02:30 AM 03:00 AM 03:30 AM 04:00 A…" at bounding box center [369, 256] width 48 height 17
checkbox input "true"
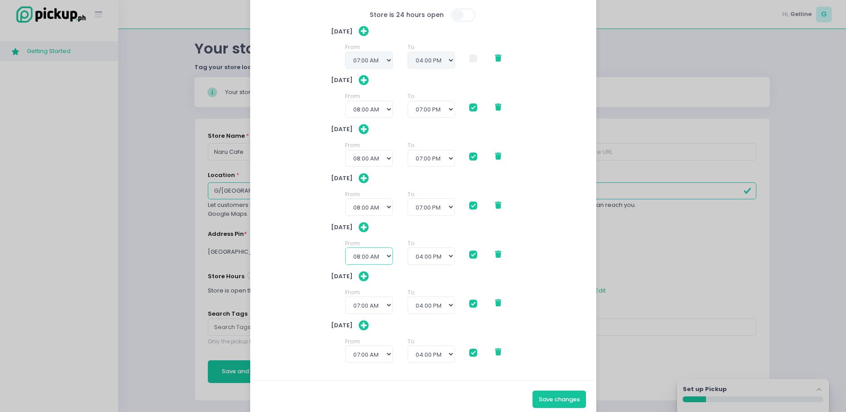
checkbox input "true"
click at [437, 255] on select "09:00 AM 09:30 AM 10:00 AM 10:30 AM 11:00 AM 11:30 AM 12:00 PM 12:30 PM 01:00 P…" at bounding box center [431, 256] width 47 height 17
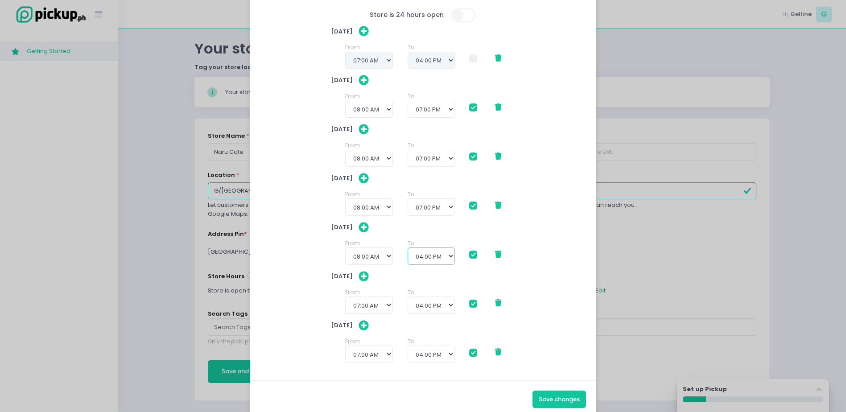
select select "19:00"
click at [408, 248] on select "09:00 AM 09:30 AM 10:00 AM 10:30 AM 11:00 AM 11:30 AM 12:00 PM 12:30 PM 01:00 P…" at bounding box center [431, 256] width 47 height 17
checkbox input "true"
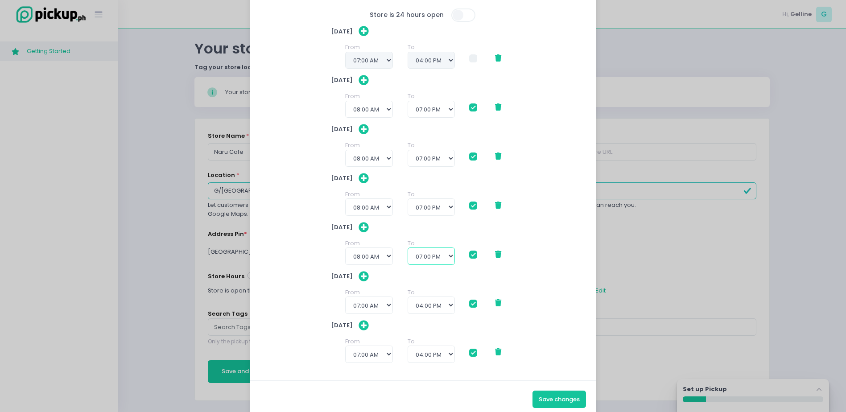
checkbox input "true"
click at [367, 303] on select "12:00 AM 12:30 AM 01:00 AM 01:30 AM 02:00 AM 02:30 AM 03:00 AM 03:30 AM 04:00 A…" at bounding box center [369, 305] width 48 height 17
select select "08:00"
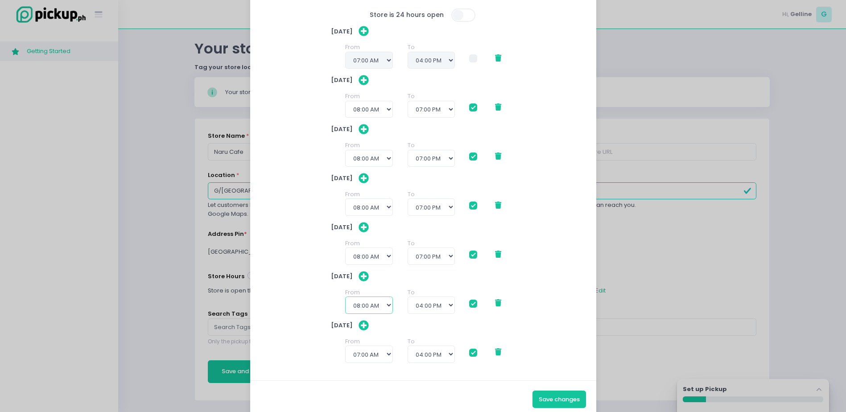
click at [345, 297] on select "12:00 AM 12:30 AM 01:00 AM 01:30 AM 02:00 AM 02:30 AM 03:00 AM 03:30 AM 04:00 A…" at bounding box center [369, 305] width 48 height 17
checkbox input "true"
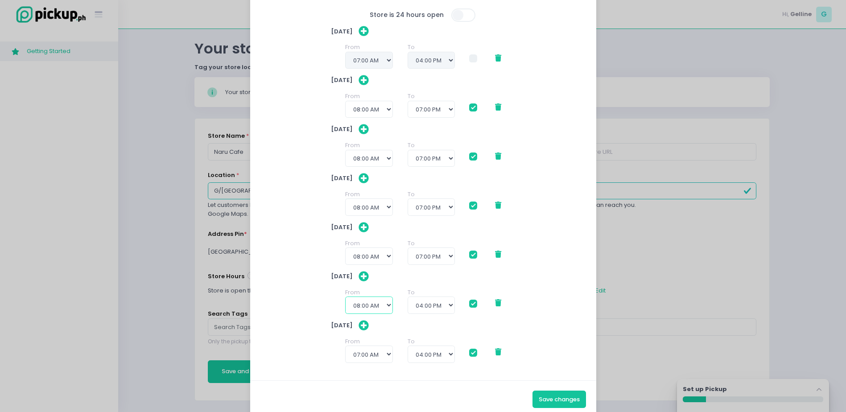
checkbox input "true"
click at [435, 306] on select "09:00 AM 09:30 AM 10:00 AM 10:30 AM 11:00 AM 11:30 AM 12:00 PM 12:30 PM 01:00 P…" at bounding box center [431, 305] width 47 height 17
select select "19:00"
click at [408, 297] on select "09:00 AM 09:30 AM 10:00 AM 10:30 AM 11:00 AM 11:30 AM 12:00 PM 12:30 PM 01:00 P…" at bounding box center [431, 305] width 47 height 17
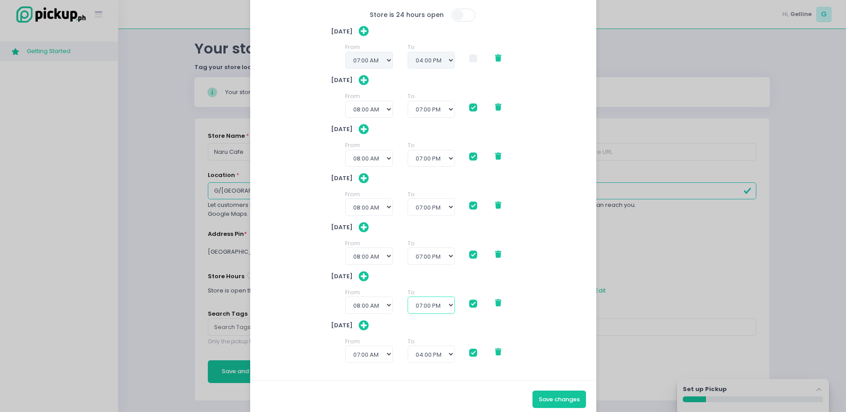
checkbox input "true"
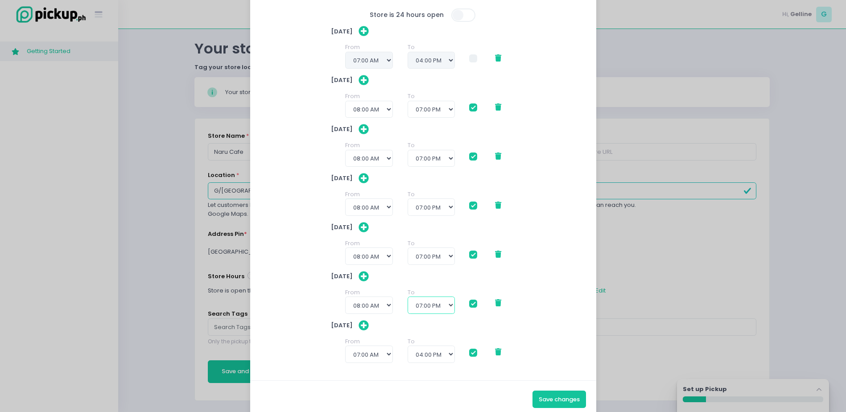
checkbox input "true"
click at [381, 352] on select "12:00 AM 12:30 AM 01:00 AM 01:30 AM 02:00 AM 02:30 AM 03:00 AM 03:30 AM 04:00 A…" at bounding box center [369, 354] width 48 height 17
select select "08:00"
click at [345, 346] on select "12:00 AM 12:30 AM 01:00 AM 01:30 AM 02:00 AM 02:30 AM 03:00 AM 03:30 AM 04:00 A…" at bounding box center [369, 354] width 48 height 17
checkbox input "true"
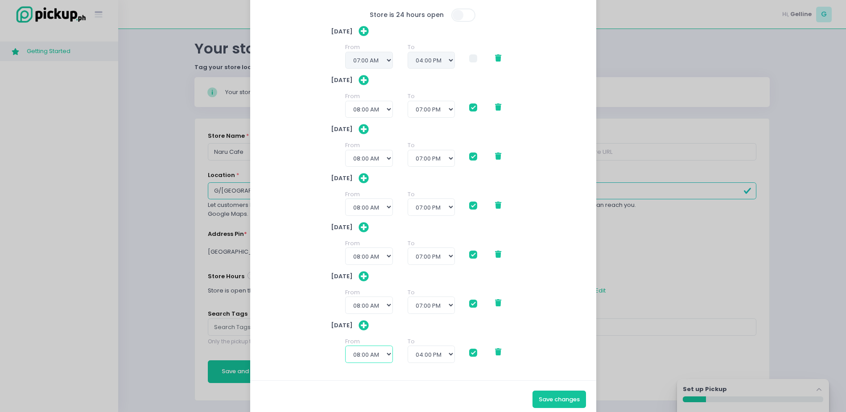
checkbox input "true"
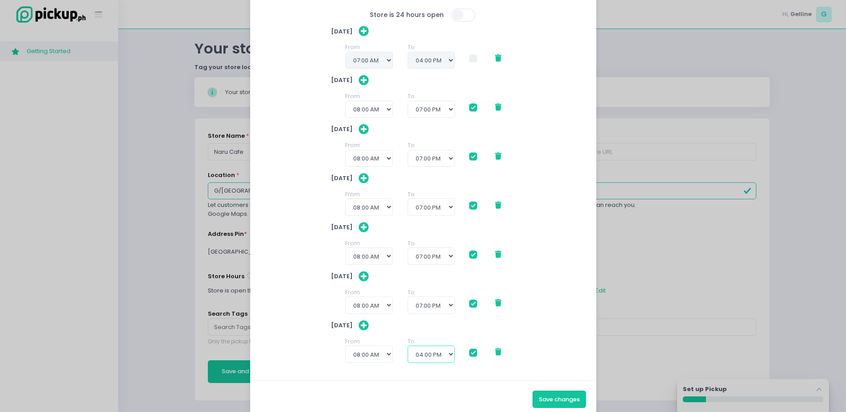
click at [436, 360] on select "09:00 AM 09:30 AM 10:00 AM 10:30 AM 11:00 AM 11:30 AM 12:00 PM 12:30 PM 01:00 P…" at bounding box center [431, 354] width 47 height 17
select select "19:00"
click at [408, 346] on select "09:00 AM 09:30 AM 10:00 AM 10:30 AM 11:00 AM 11:30 AM 12:00 PM 12:30 PM 01:00 P…" at bounding box center [431, 354] width 47 height 17
checkbox input "true"
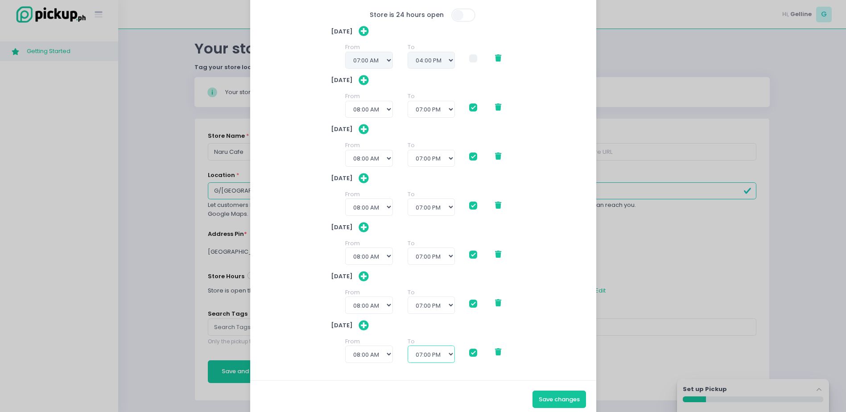
checkbox input "true"
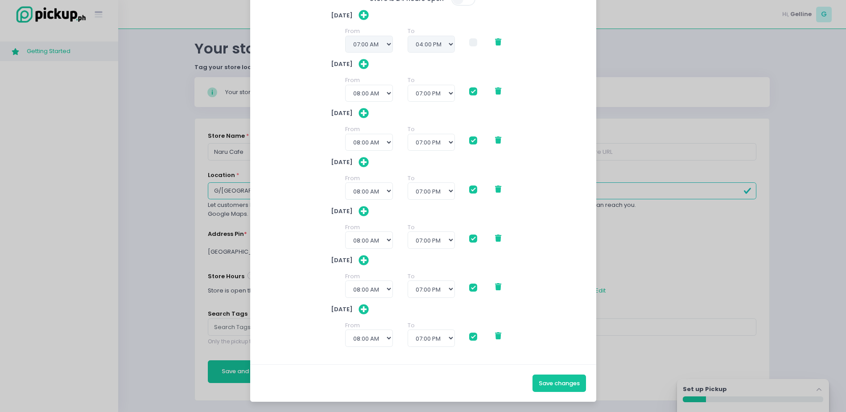
click at [366, 310] on icon at bounding box center [364, 309] width 10 height 10
select select "07:00"
select select "16:00"
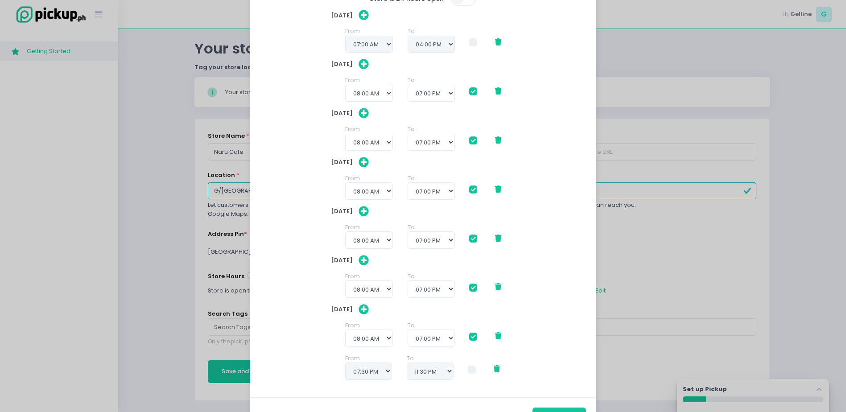
click at [494, 372] on icon at bounding box center [497, 368] width 6 height 7
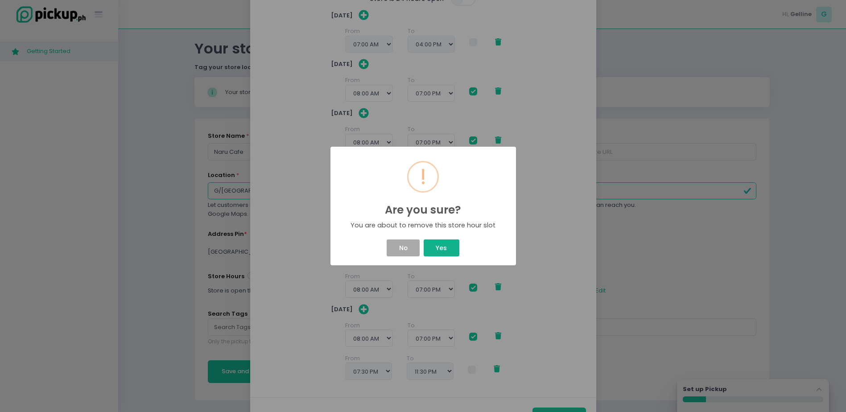
click at [444, 249] on button "Yes" at bounding box center [442, 248] width 36 height 17
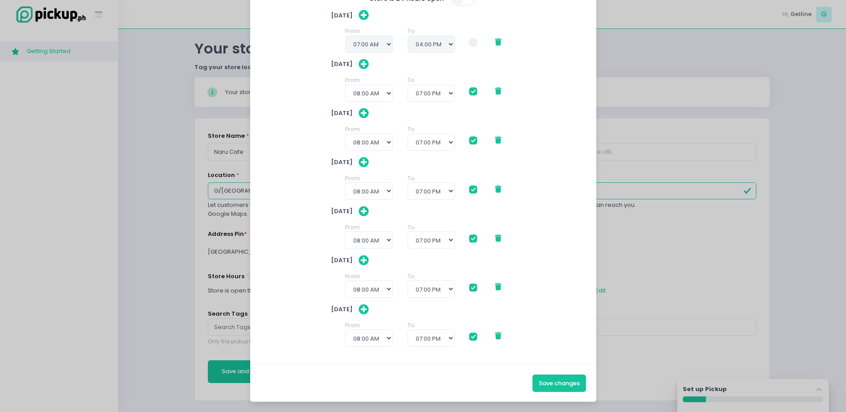
click at [471, 336] on span at bounding box center [473, 337] width 8 height 8
click at [480, 336] on input "checkbox" at bounding box center [483, 335] width 6 height 6
click at [554, 389] on button "Save changes" at bounding box center [560, 383] width 54 height 17
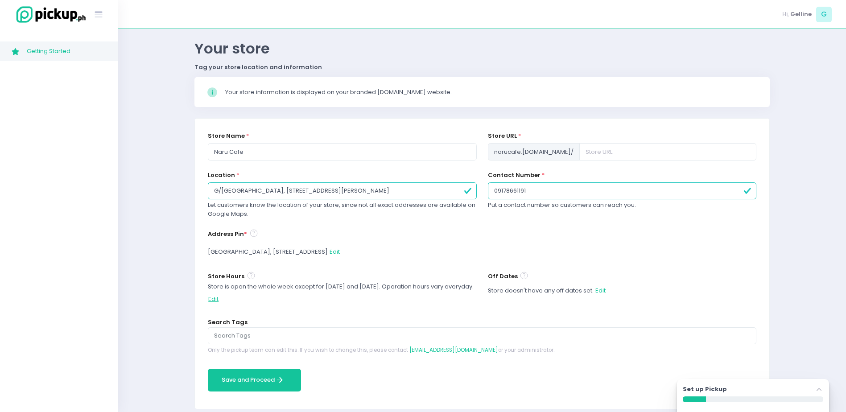
scroll to position [33, 0]
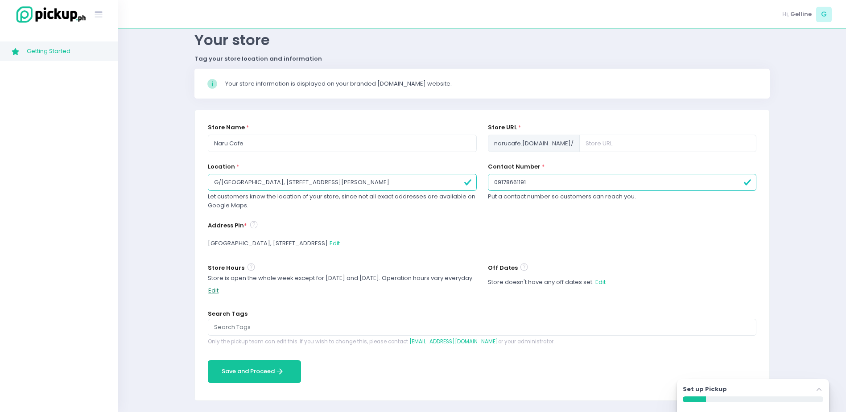
click at [219, 288] on button "Edit" at bounding box center [213, 290] width 11 height 17
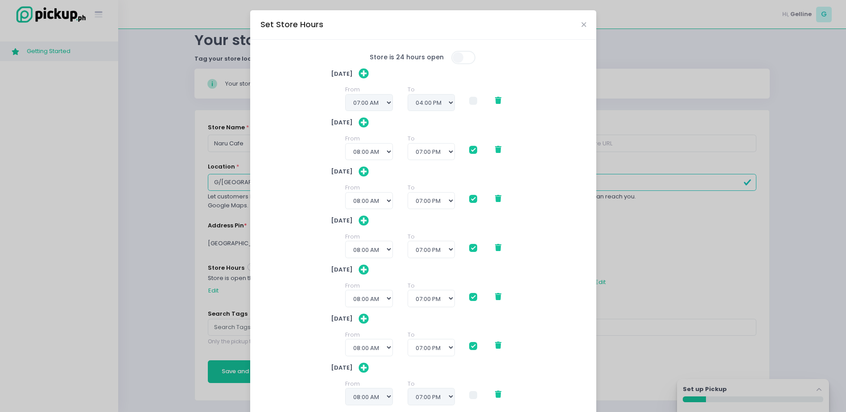
click at [495, 102] on icon at bounding box center [498, 100] width 6 height 7
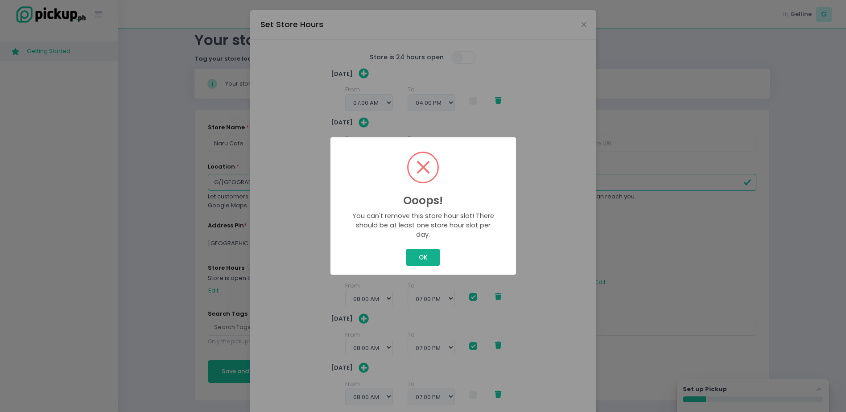
click at [423, 253] on button "OK" at bounding box center [422, 257] width 33 height 17
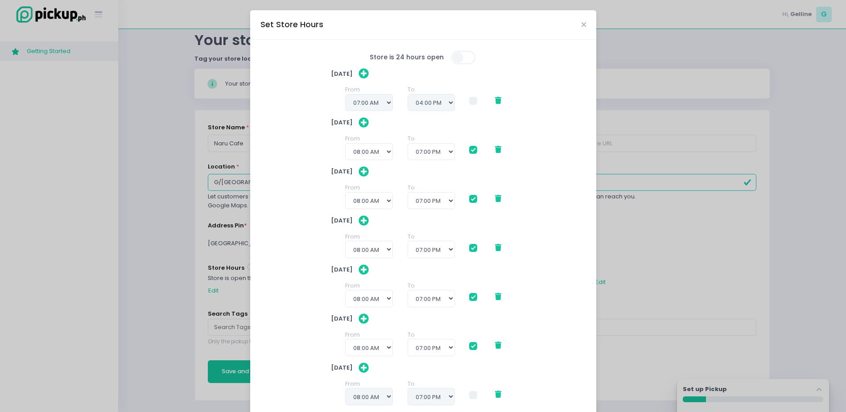
scroll to position [58, 0]
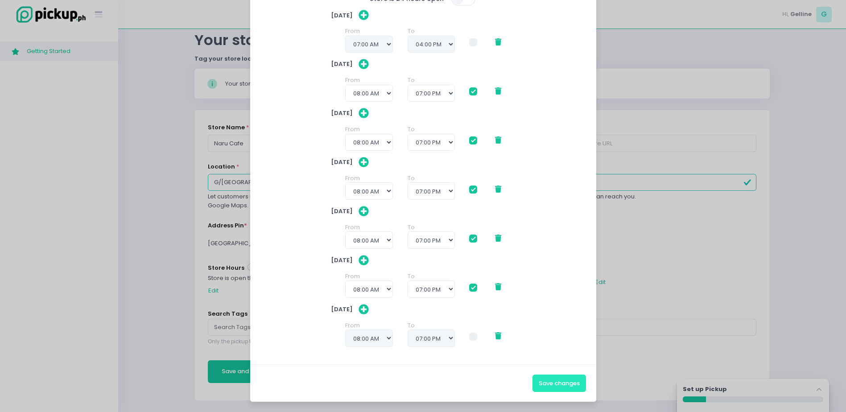
click at [551, 387] on button "Save changes" at bounding box center [560, 383] width 54 height 17
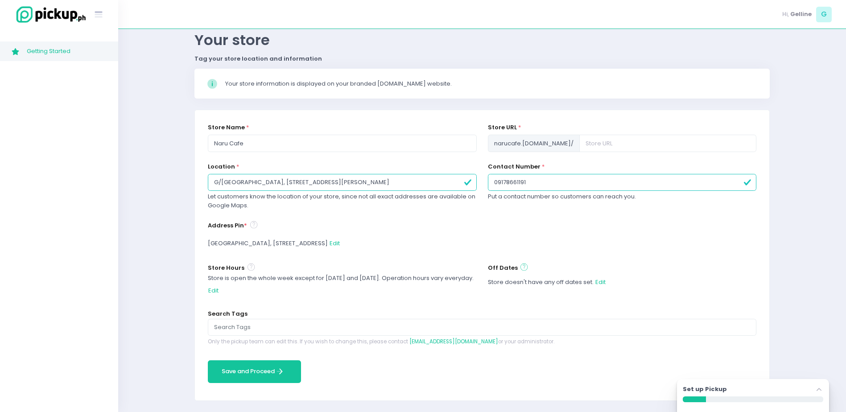
click at [521, 268] on icon at bounding box center [524, 267] width 7 height 10
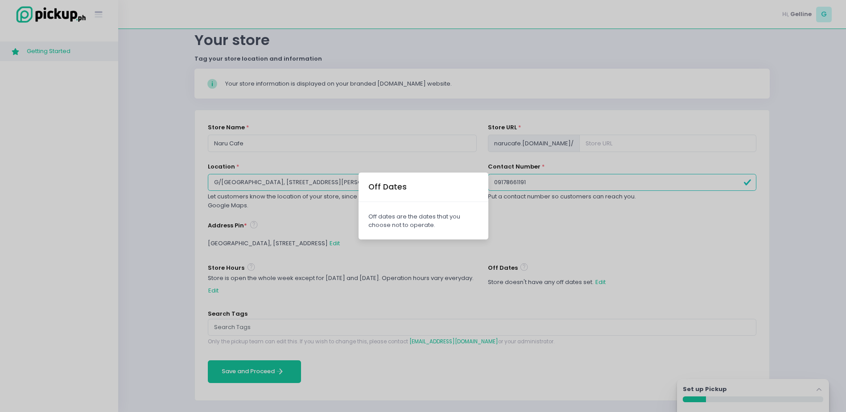
click at [534, 269] on div "Off Dates Off dates are the dates that you choose not to operate." at bounding box center [423, 206] width 846 height 412
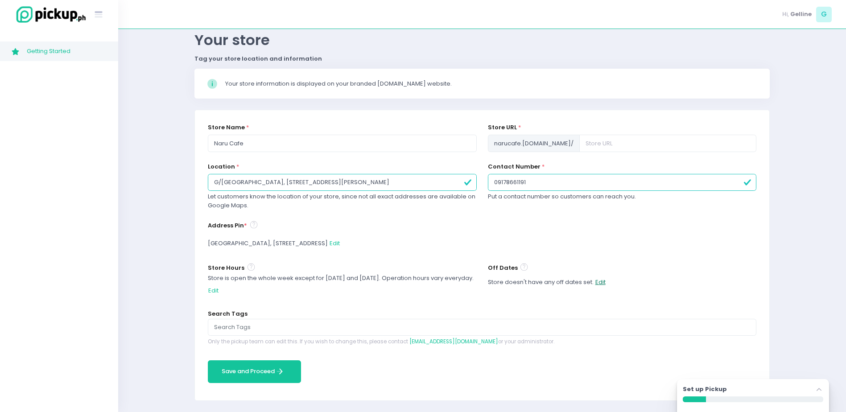
click at [601, 280] on button "Edit" at bounding box center [600, 282] width 11 height 17
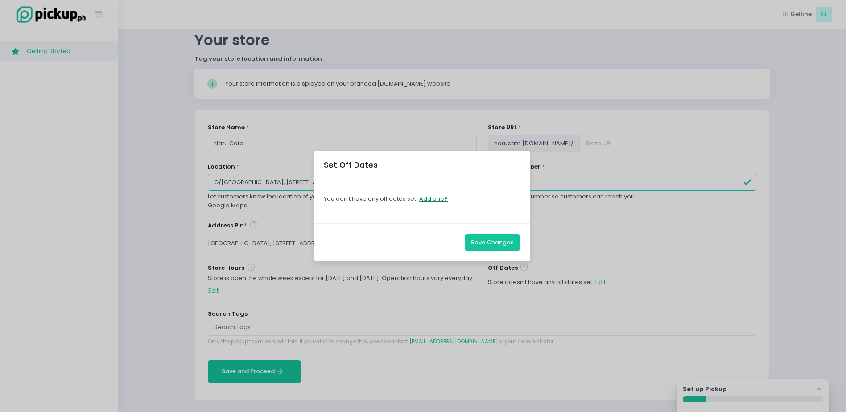
click at [435, 201] on button "Add one?" at bounding box center [433, 198] width 29 height 17
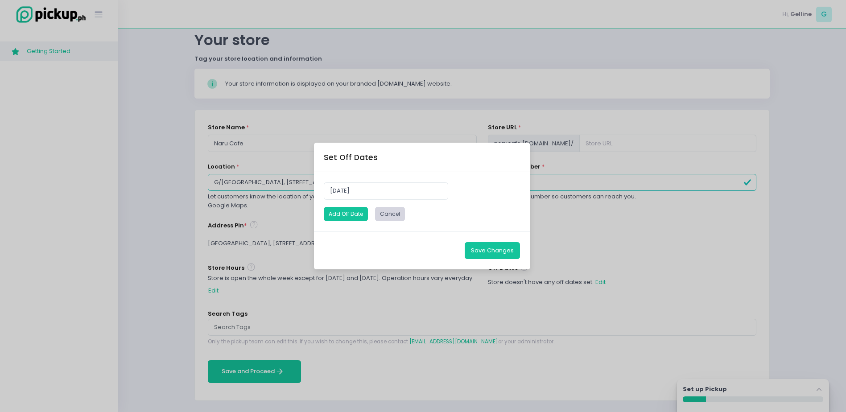
click at [389, 213] on button "Cancel" at bounding box center [390, 214] width 30 height 15
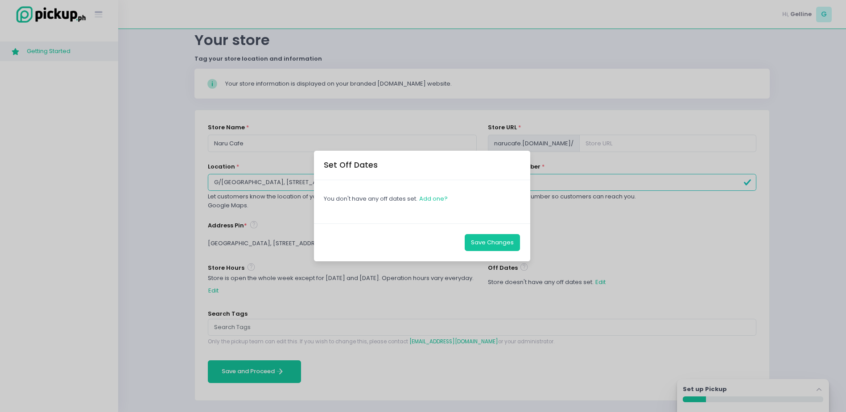
click at [503, 282] on div "Set Off Dates You don't have any off dates set. Add one? Save Changes" at bounding box center [423, 206] width 846 height 412
click at [481, 235] on button "Save Changes" at bounding box center [492, 242] width 55 height 17
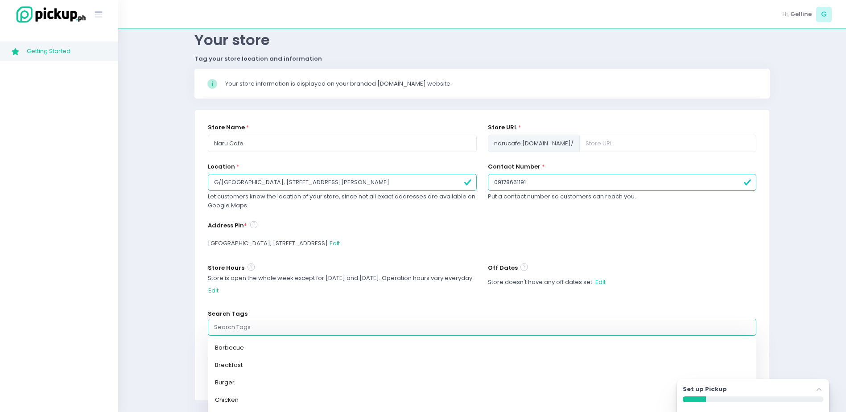
click at [231, 324] on input "text" at bounding box center [482, 327] width 536 height 9
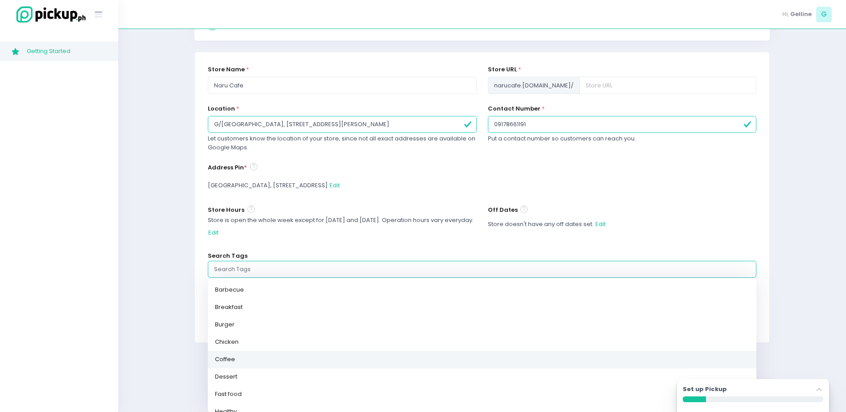
click at [240, 364] on link "Coffee" at bounding box center [482, 359] width 549 height 17
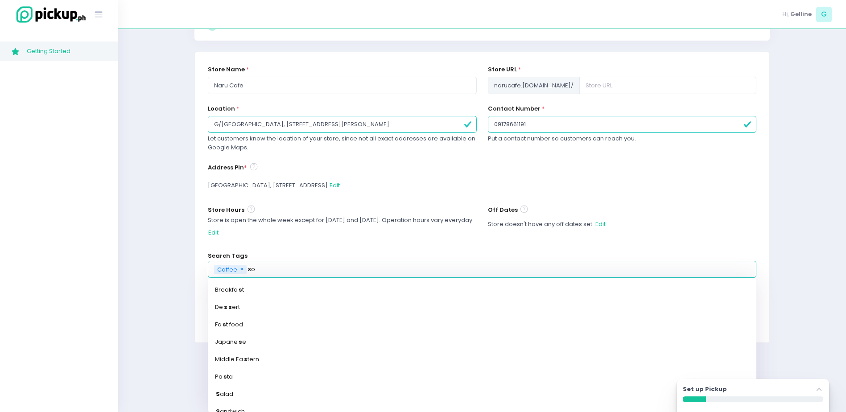
scroll to position [33, 0]
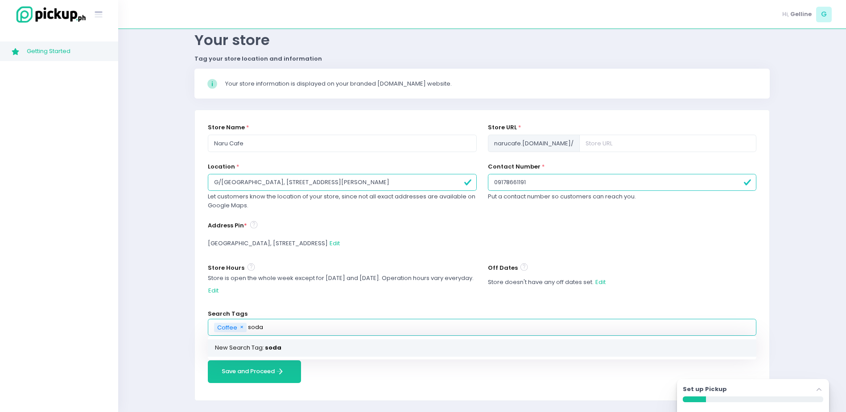
click at [263, 351] on link "New Search Tag: soda" at bounding box center [482, 347] width 549 height 17
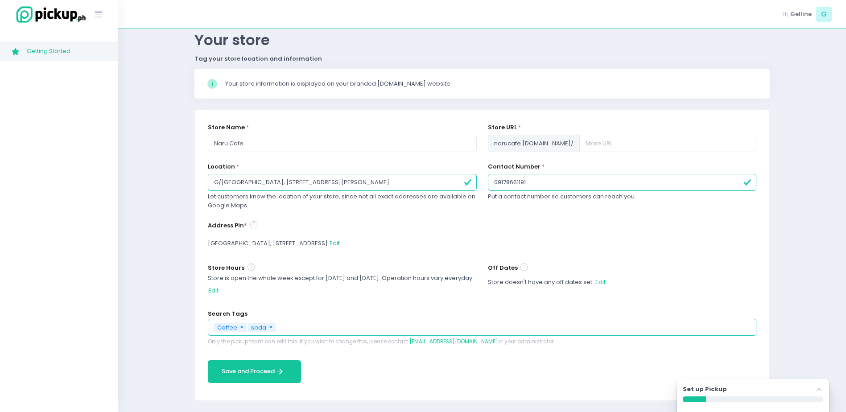
click at [311, 329] on input "text" at bounding box center [513, 327] width 473 height 9
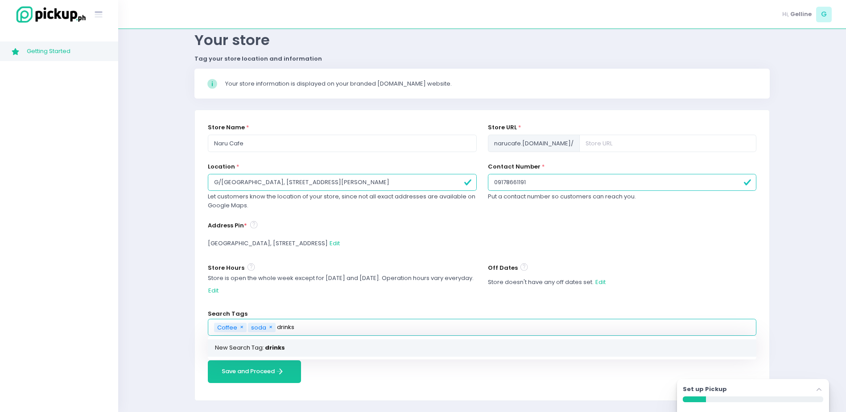
click at [279, 347] on mark "drinks" at bounding box center [275, 348] width 20 height 9
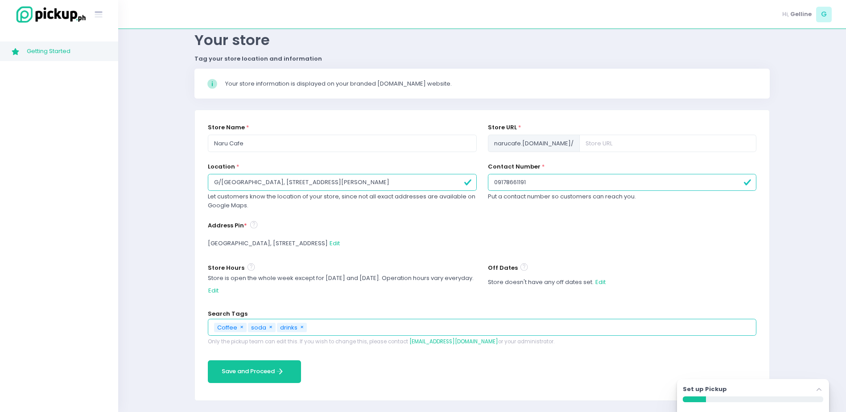
click at [320, 328] on input "text" at bounding box center [529, 327] width 442 height 9
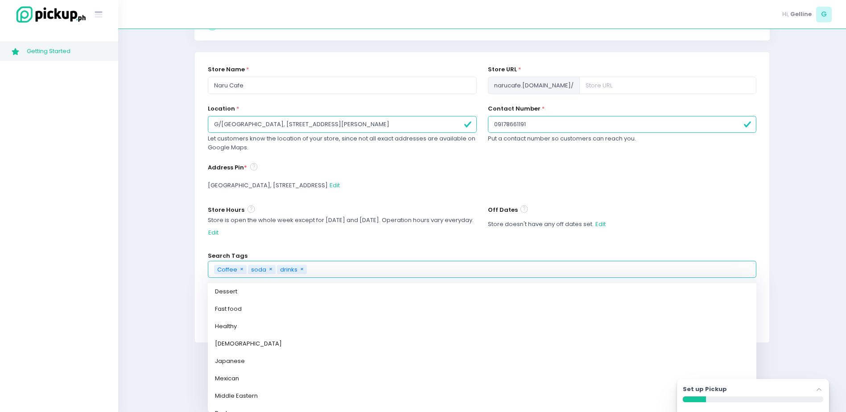
scroll to position [69, 0]
click at [269, 269] on span "×" at bounding box center [271, 269] width 4 height 8
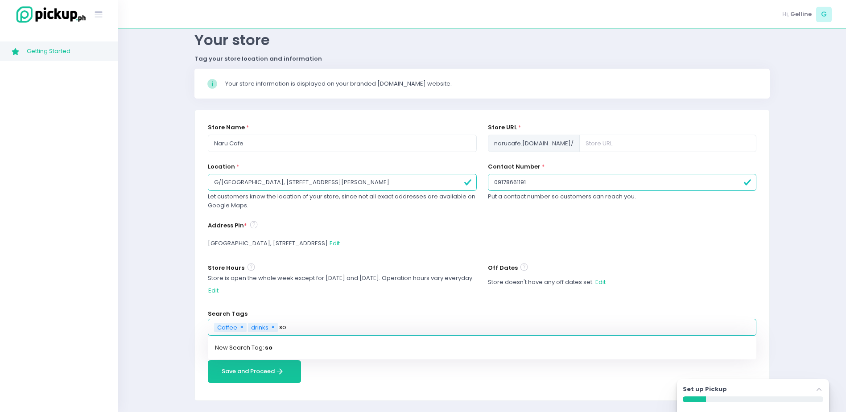
scroll to position [33, 0]
click at [277, 344] on link "New Search Tag: soda" at bounding box center [482, 347] width 549 height 17
click at [277, 342] on link "New Search Tag: matcha" at bounding box center [482, 347] width 549 height 17
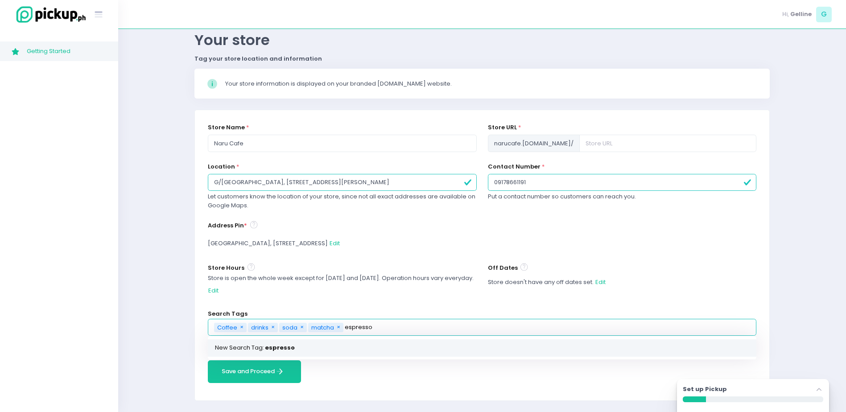
click at [261, 346] on link "New Search Tag: espresso" at bounding box center [482, 347] width 549 height 17
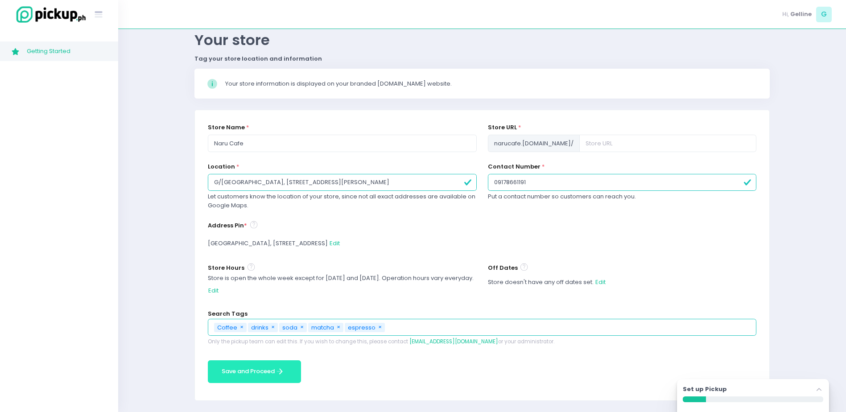
click at [269, 372] on button "Save and Proceed Save and Proceed Created with Sketch." at bounding box center [254, 371] width 93 height 23
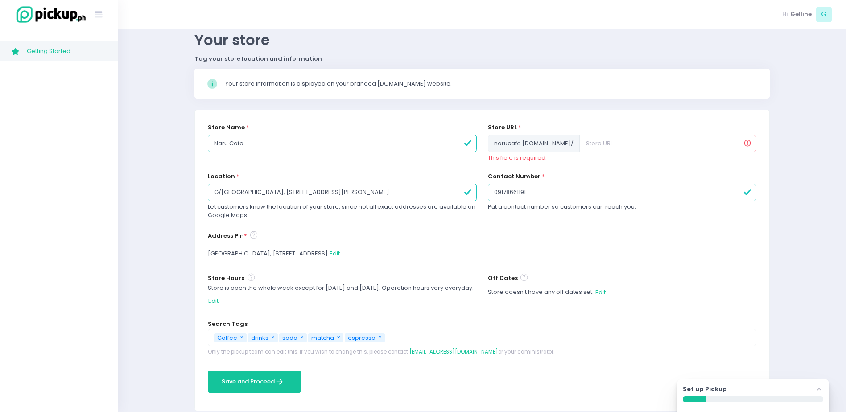
click at [583, 147] on input "text" at bounding box center [668, 143] width 177 height 17
click at [581, 144] on input "text" at bounding box center [668, 143] width 177 height 17
click at [532, 141] on span "narucafe .[DOMAIN_NAME] /" at bounding box center [534, 143] width 92 height 17
click at [533, 141] on span "narucafe .[DOMAIN_NAME] /" at bounding box center [534, 143] width 92 height 17
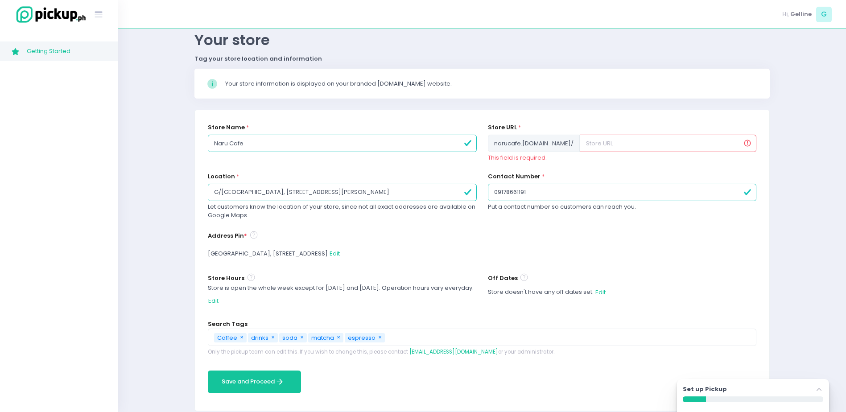
drag, startPoint x: 533, startPoint y: 141, endPoint x: 561, endPoint y: 148, distance: 28.9
click at [580, 148] on input "text" at bounding box center [668, 143] width 177 height 17
click at [580, 147] on input "text" at bounding box center [668, 143] width 177 height 17
click at [636, 249] on div "[GEOGRAPHIC_DATA], [STREET_ADDRESS] Edit" at bounding box center [482, 253] width 549 height 17
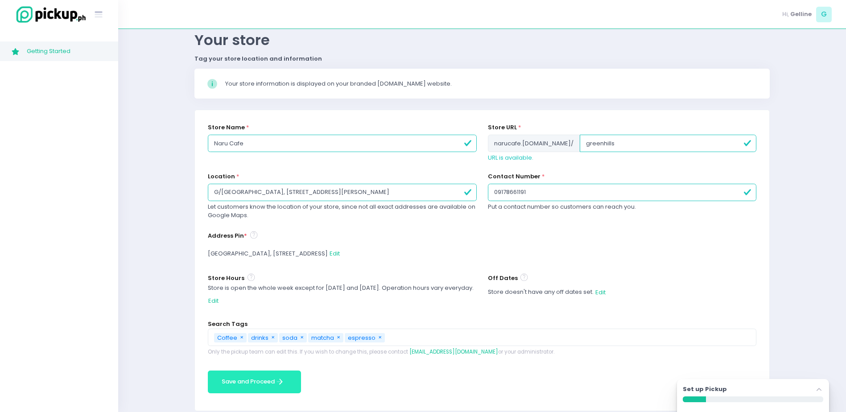
click at [248, 377] on button "Save and Proceed Save and Proceed Created with Sketch." at bounding box center [254, 382] width 93 height 23
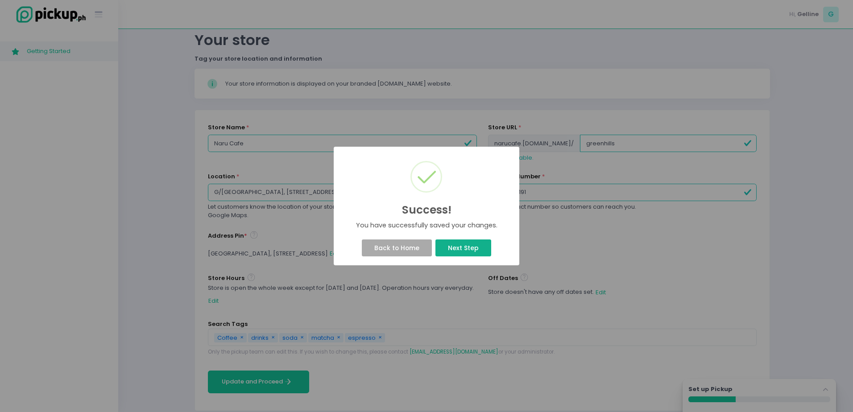
click at [471, 248] on button "Next Step" at bounding box center [462, 248] width 55 height 17
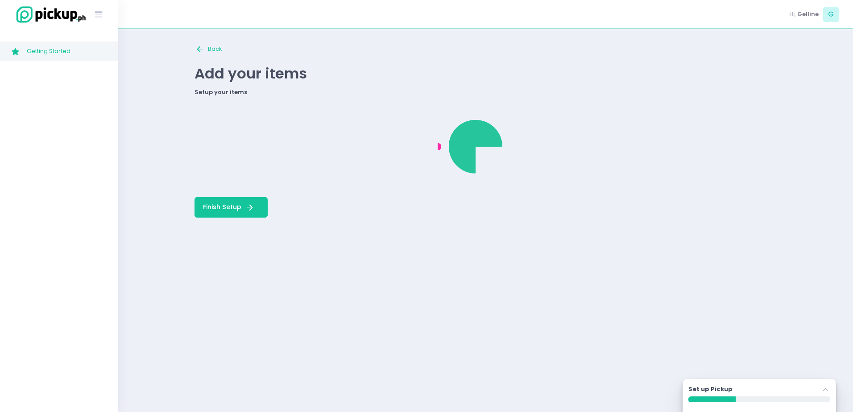
scroll to position [0, 0]
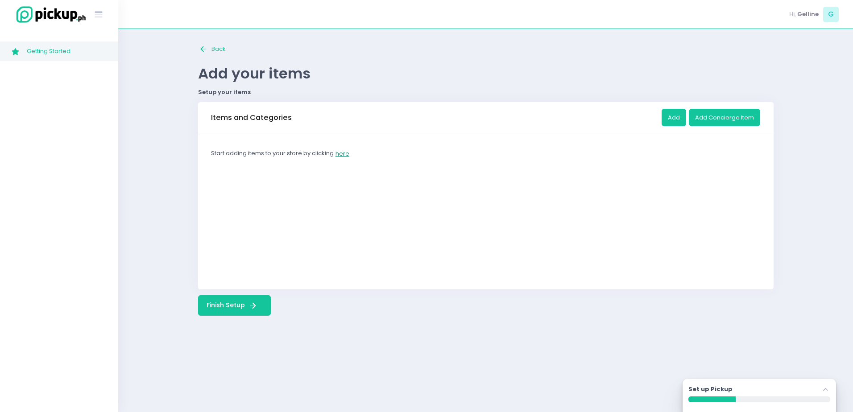
click at [344, 152] on button "here" at bounding box center [342, 153] width 15 height 17
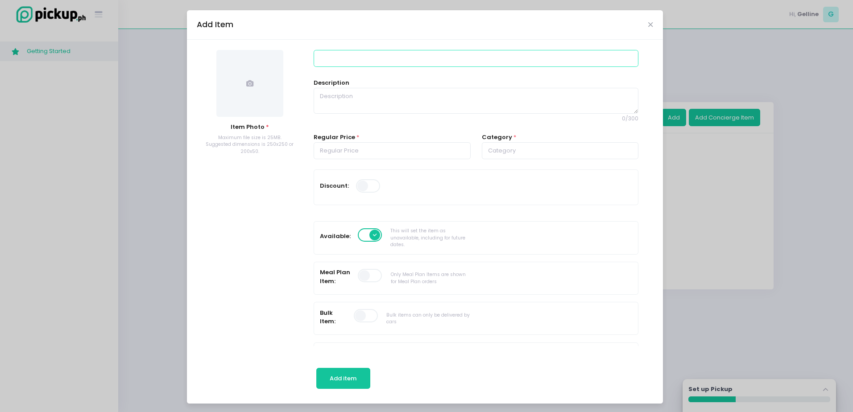
click at [390, 60] on input at bounding box center [476, 58] width 325 height 17
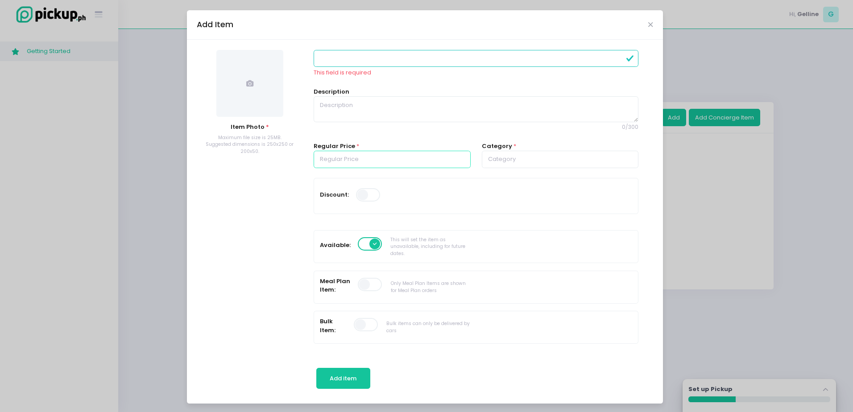
click at [366, 158] on input "number" at bounding box center [392, 159] width 157 height 17
click at [651, 24] on div "Add Item" at bounding box center [425, 24] width 476 height 29
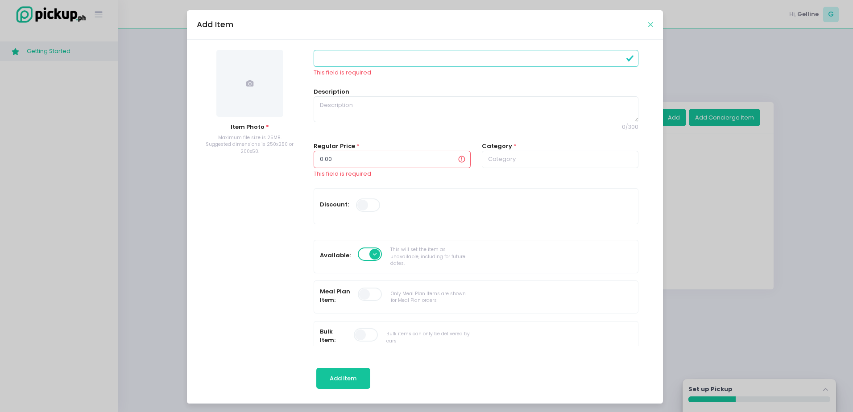
click at [648, 23] on icon "Close" at bounding box center [650, 24] width 4 height 7
